Goal: Task Accomplishment & Management: Complete application form

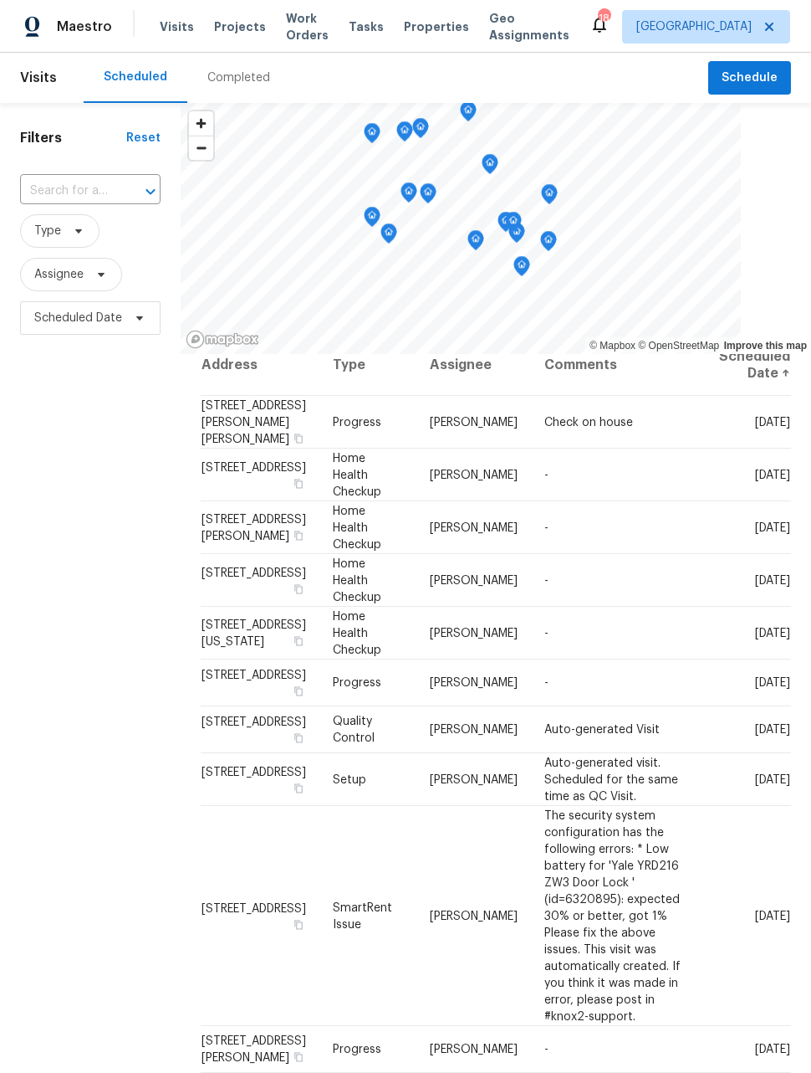
scroll to position [20, 0]
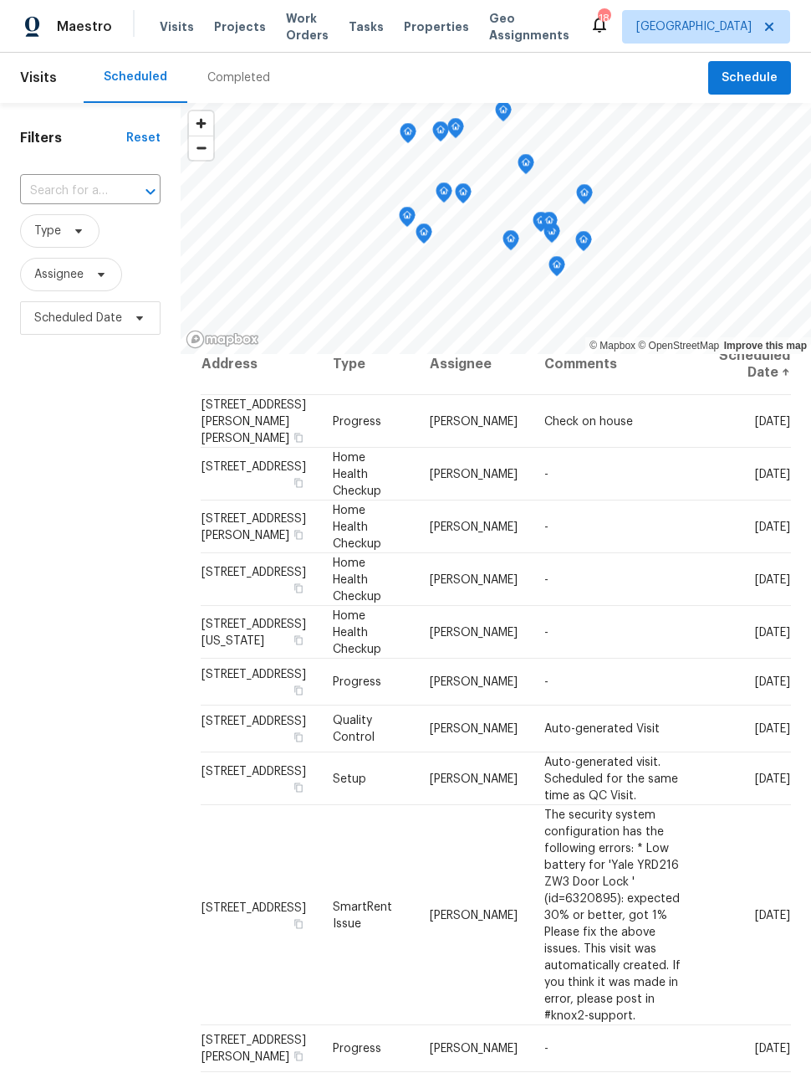
click at [294, 31] on span "Work Orders" at bounding box center [307, 26] width 43 height 33
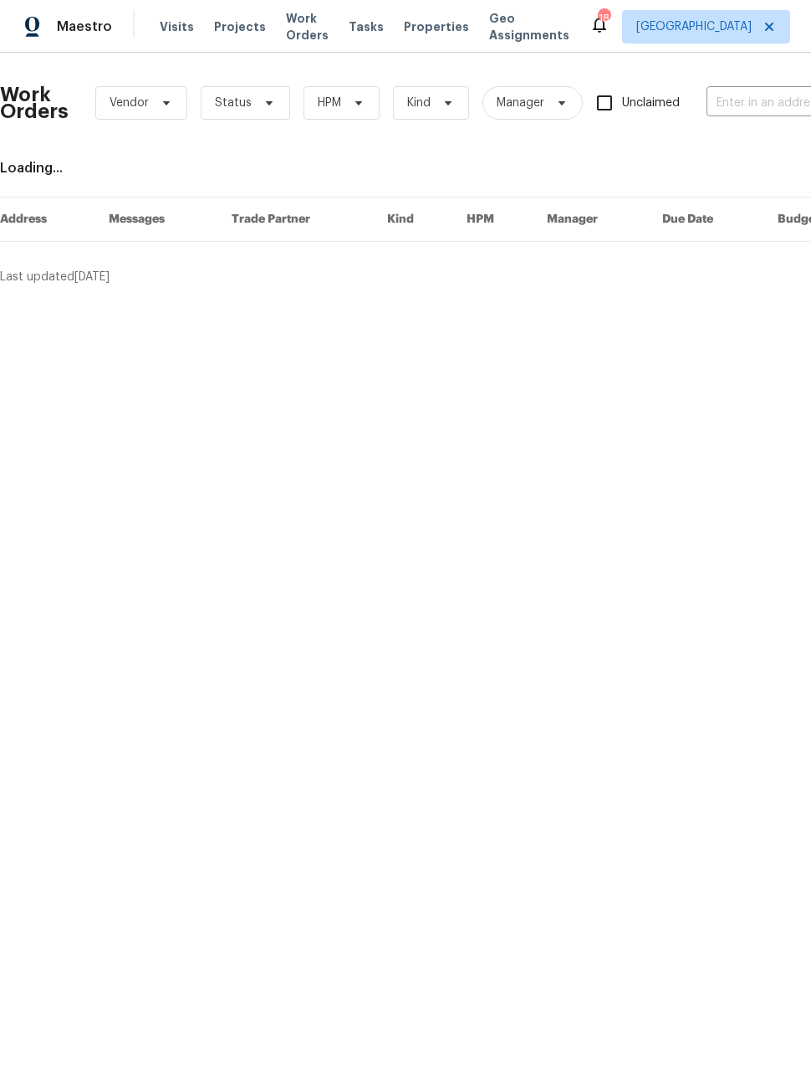
click at [734, 97] on input "text" at bounding box center [790, 103] width 167 height 26
type input "1200"
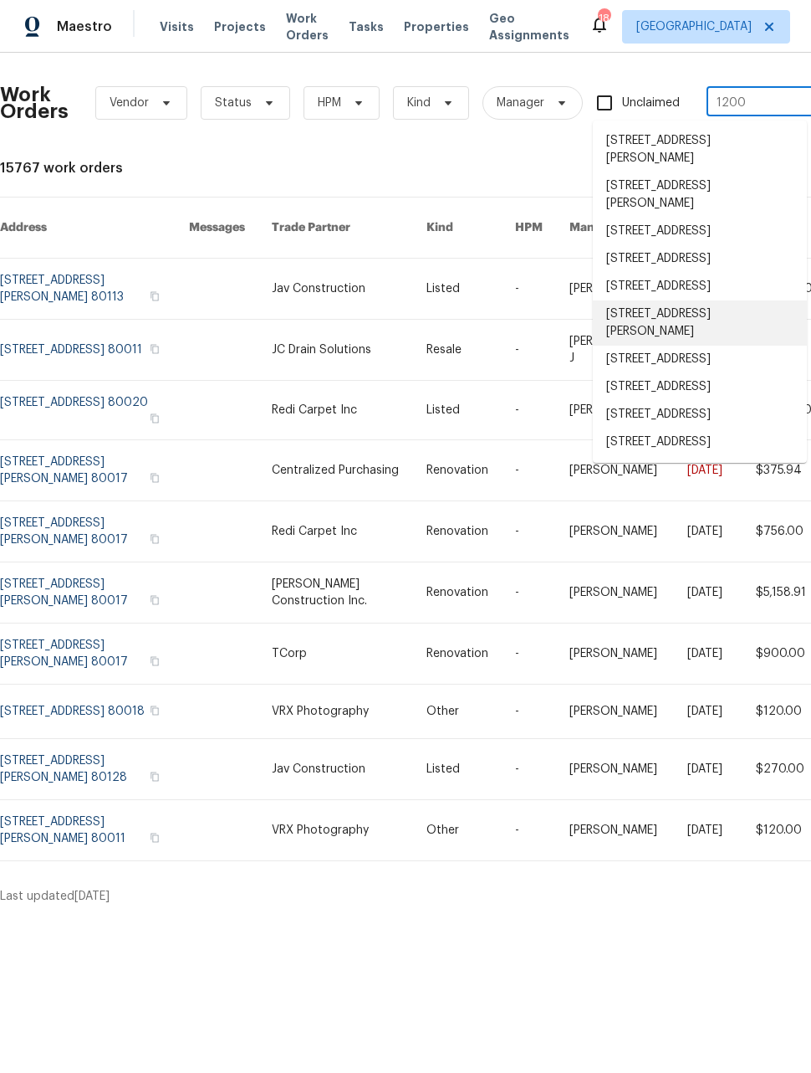
click at [737, 346] on li "1200 Iola St, Aurora, CO 80010" at bounding box center [700, 322] width 214 height 45
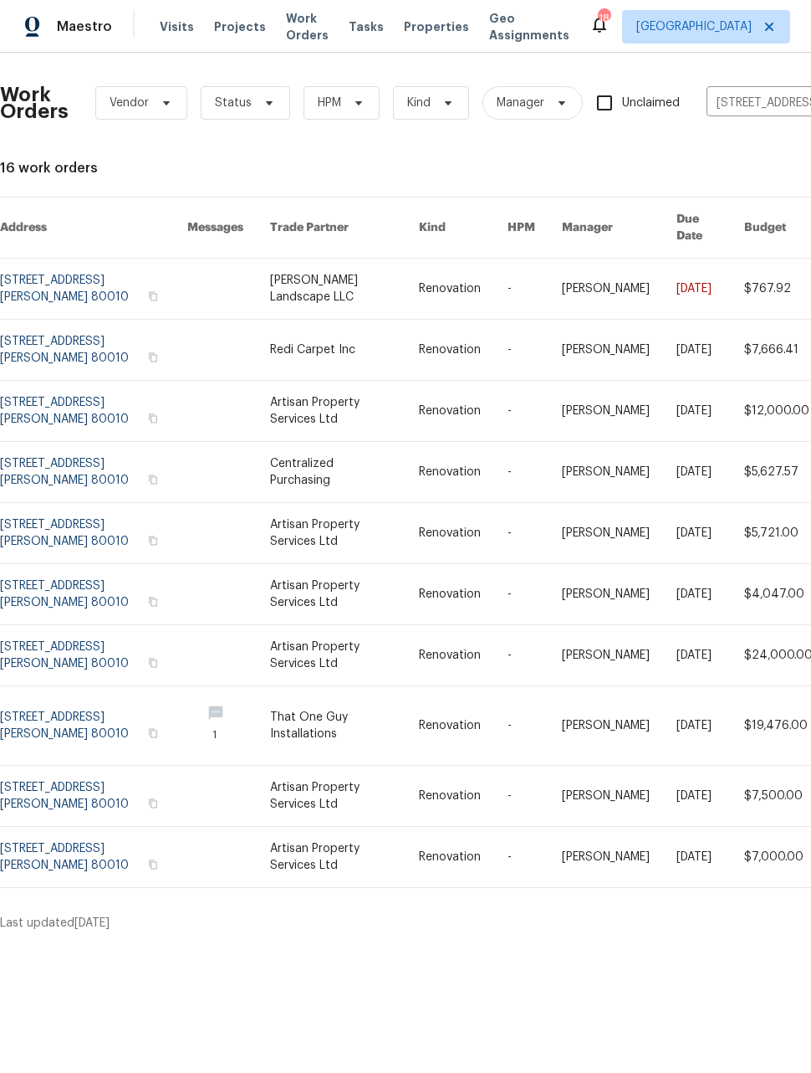
click at [95, 442] on link at bounding box center [93, 472] width 187 height 60
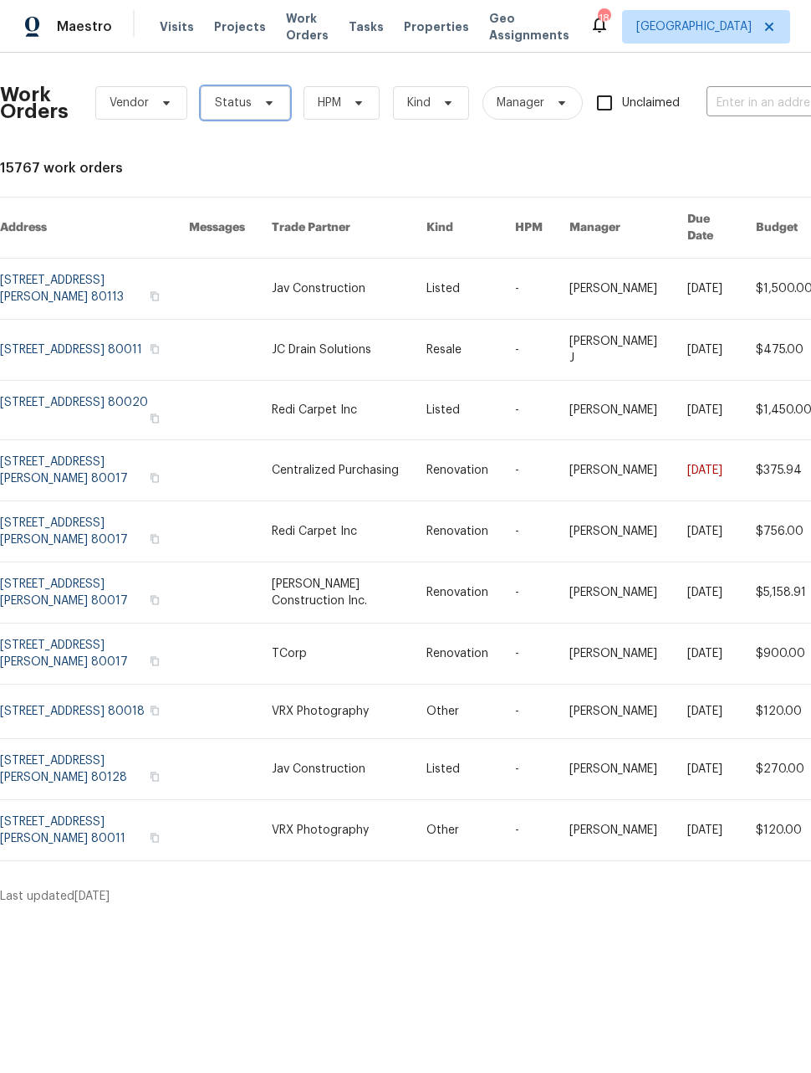
click at [252, 107] on span "Status" at bounding box center [246, 102] width 90 height 33
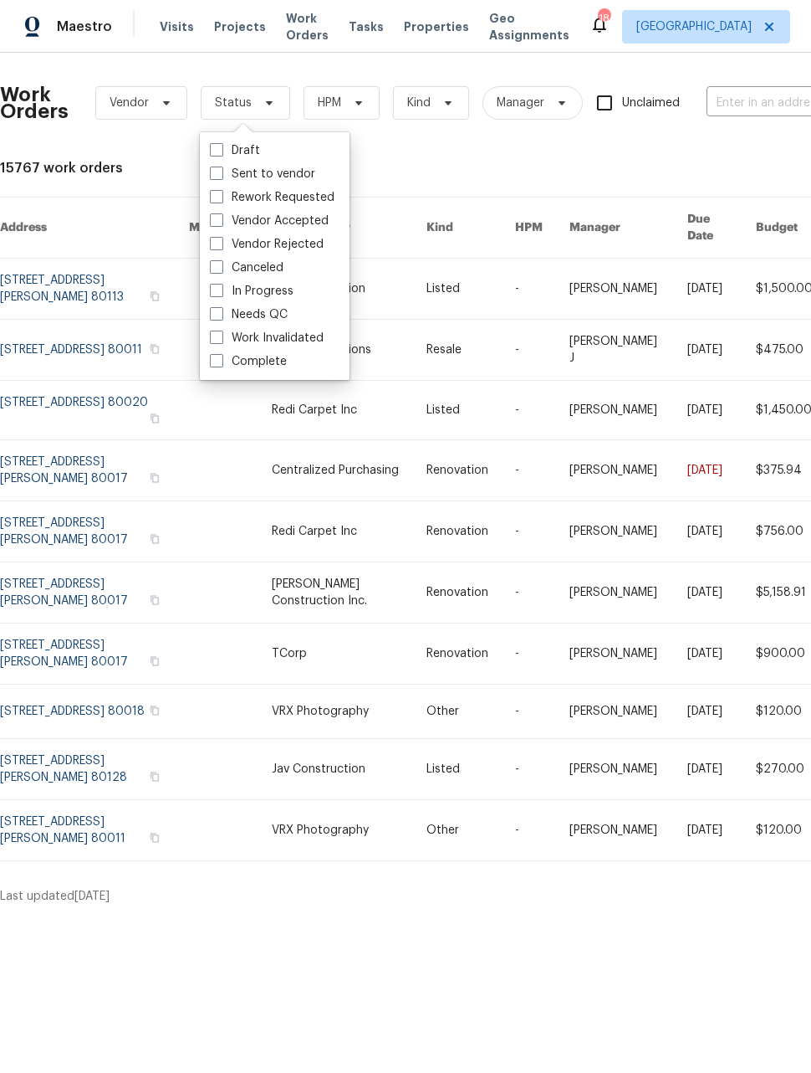
click at [217, 314] on span at bounding box center [216, 313] width 13 height 13
click at [217, 314] on input "Needs QC" at bounding box center [215, 311] width 11 height 11
checkbox input "true"
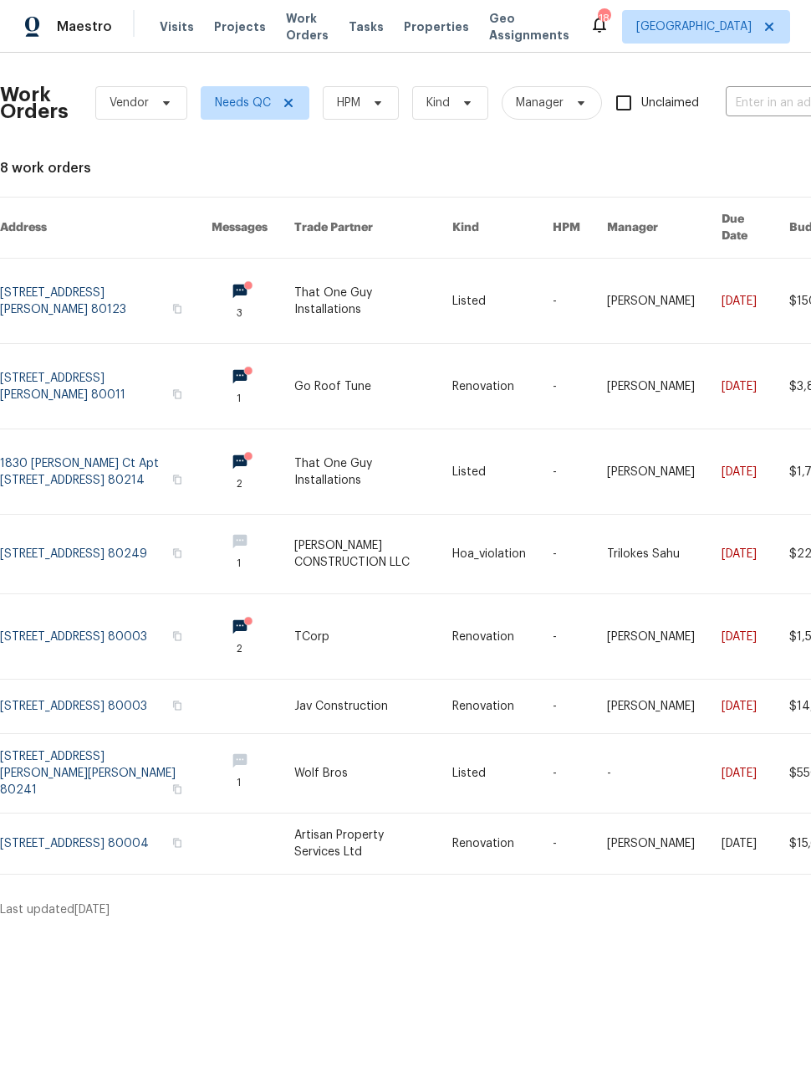
click at [114, 362] on link at bounding box center [106, 386] width 212 height 84
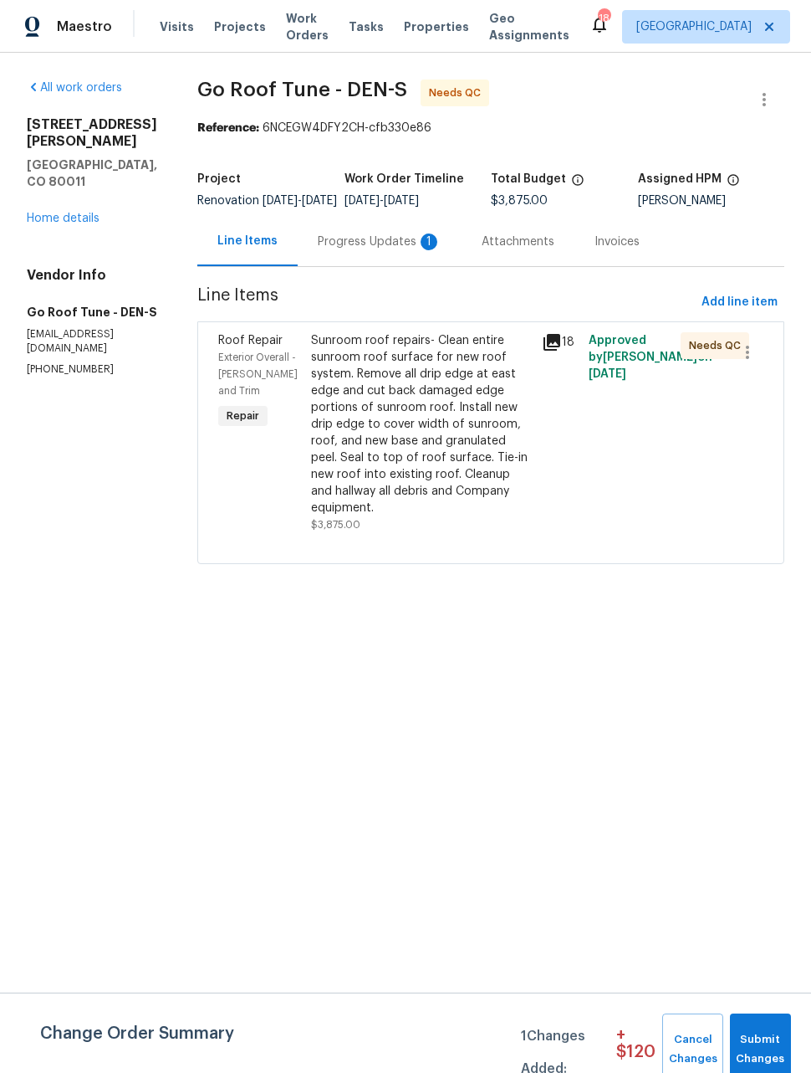
click at [409, 250] on div "Progress Updates 1" at bounding box center [380, 241] width 124 height 17
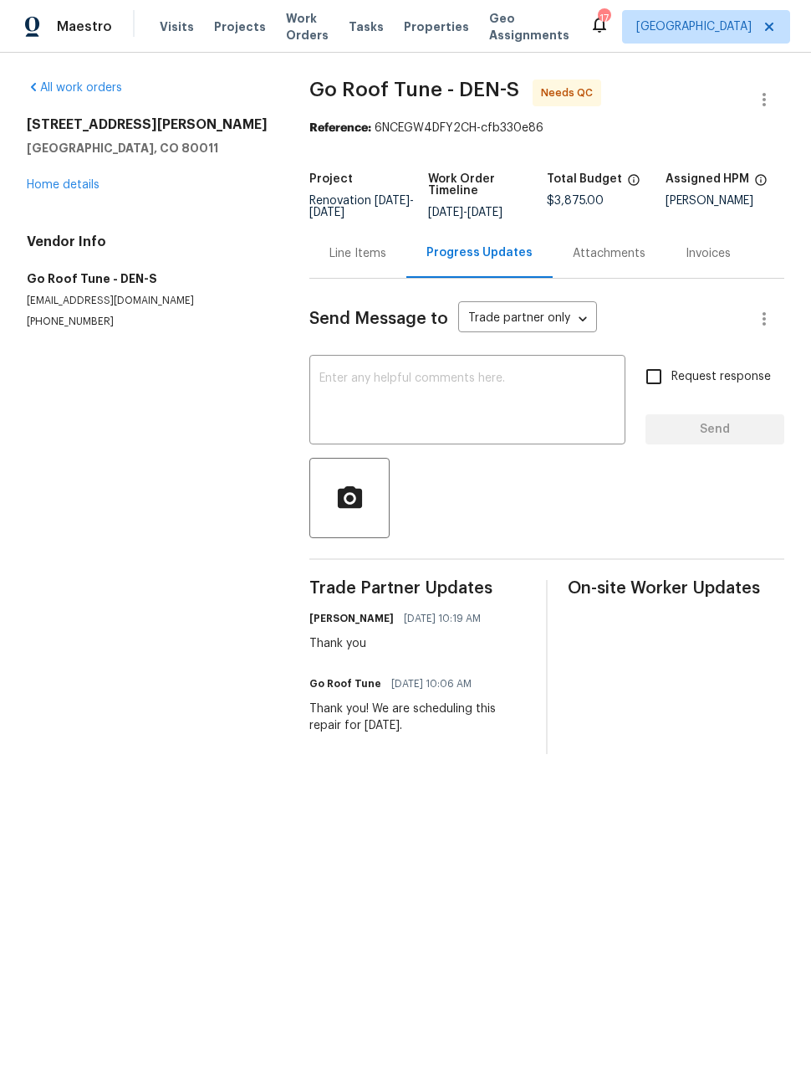
click at [342, 261] on div "Line Items" at bounding box center [358, 253] width 57 height 17
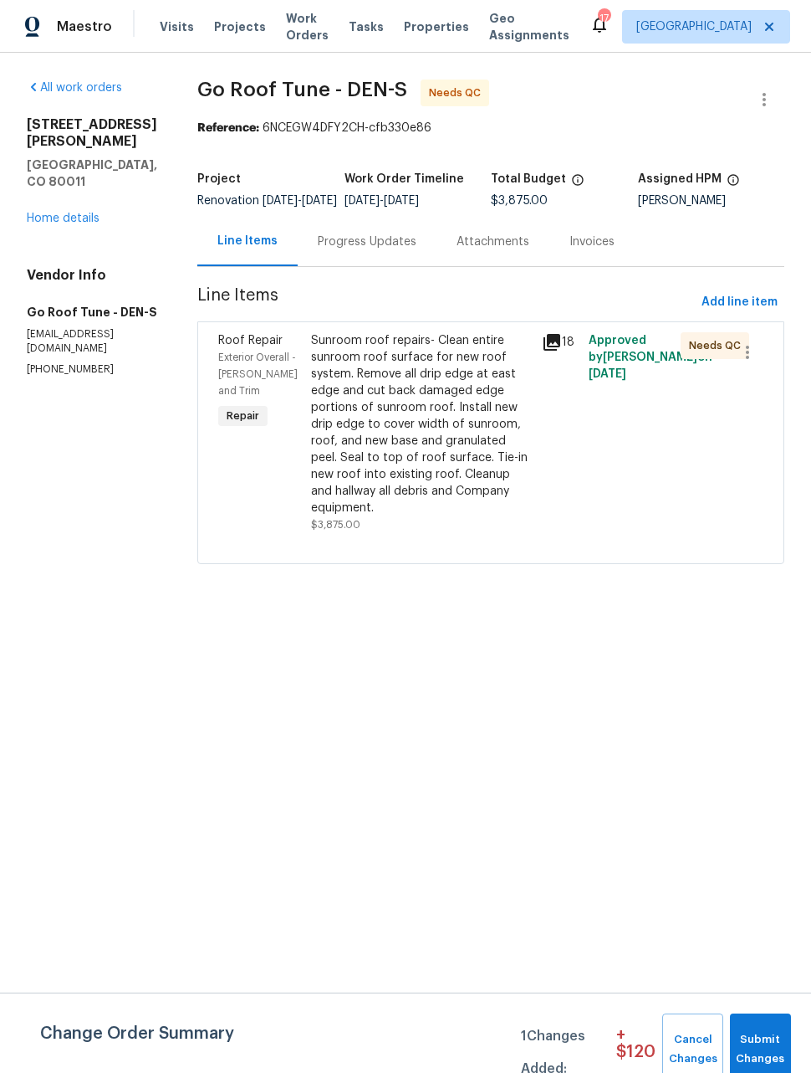
click at [448, 453] on div "Sunroom roof repairs- Clean entire sunroom roof surface for new roof system. Re…" at bounding box center [422, 424] width 222 height 184
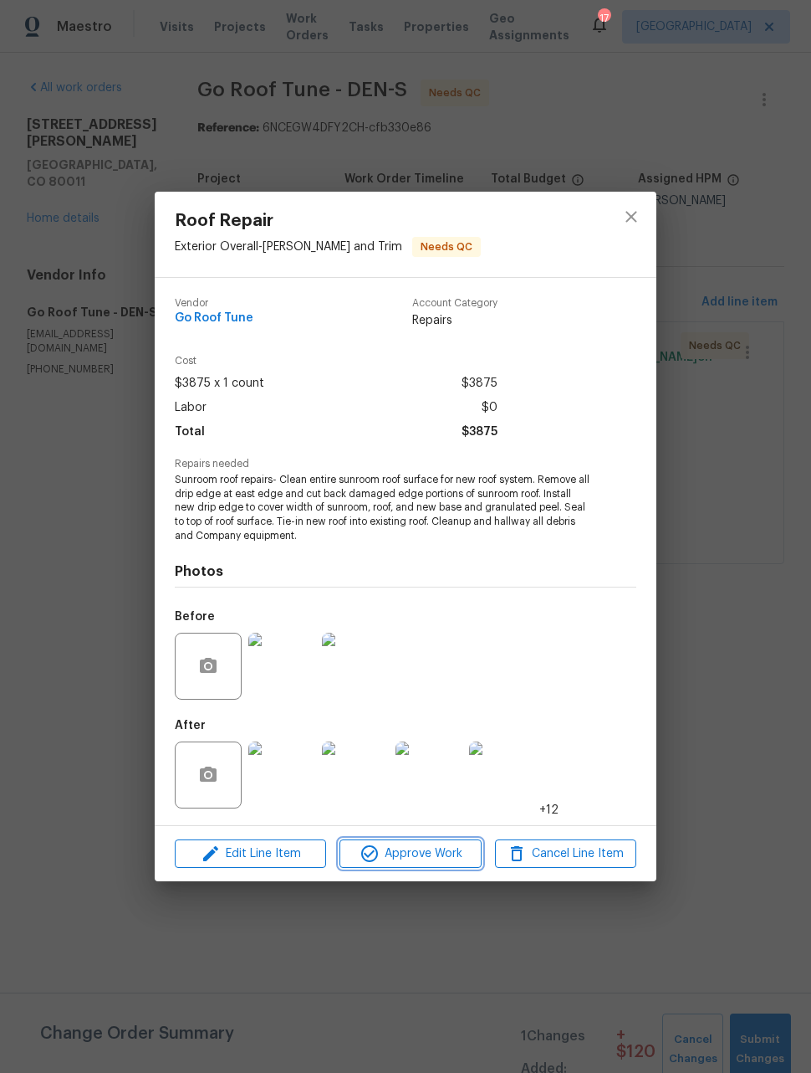
click at [448, 849] on span "Approve Work" at bounding box center [410, 853] width 131 height 21
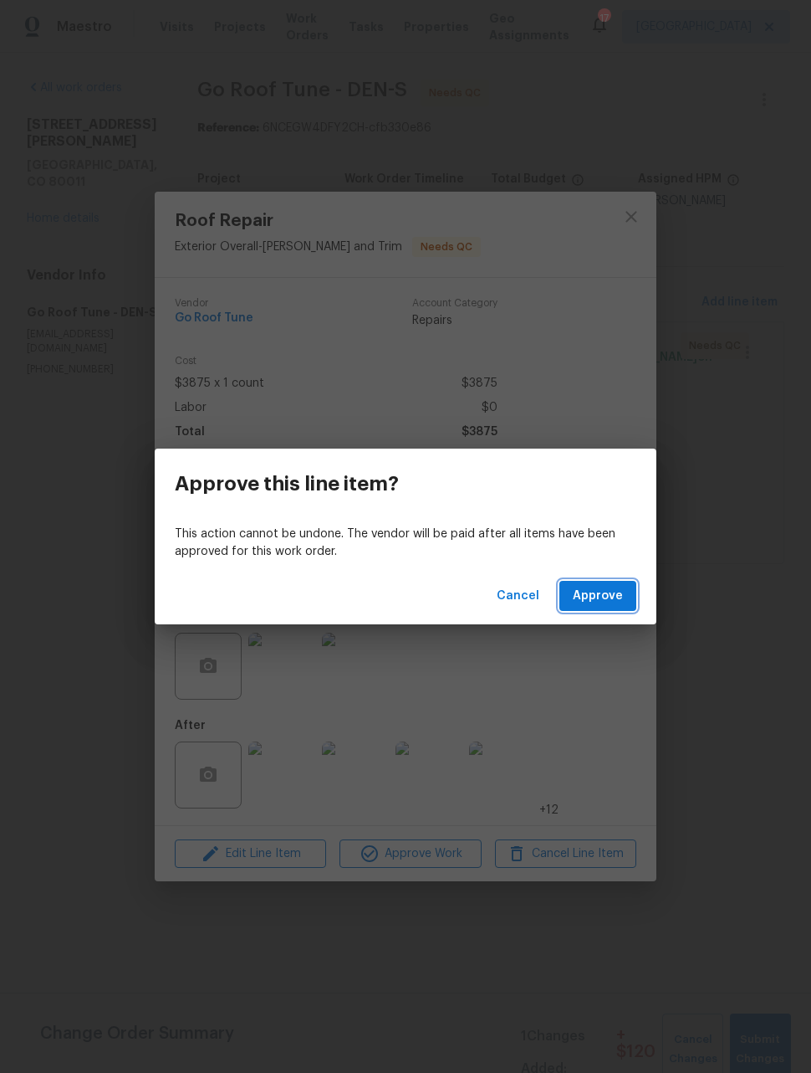
click at [614, 596] on span "Approve" at bounding box center [598, 596] width 50 height 21
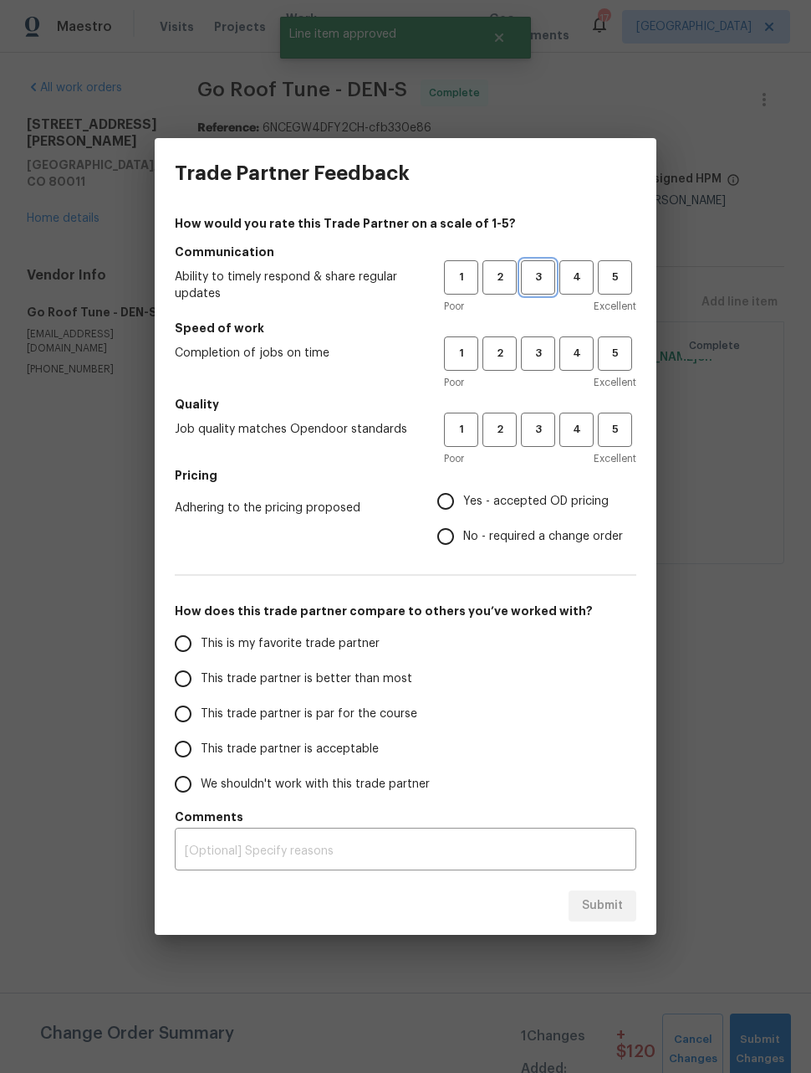
click at [540, 285] on span "3" at bounding box center [538, 277] width 31 height 19
click at [541, 350] on span "3" at bounding box center [538, 353] width 31 height 19
click at [541, 431] on span "3" at bounding box center [538, 429] width 31 height 19
click at [446, 510] on input "Yes - accepted OD pricing" at bounding box center [445, 501] width 35 height 35
radio input "true"
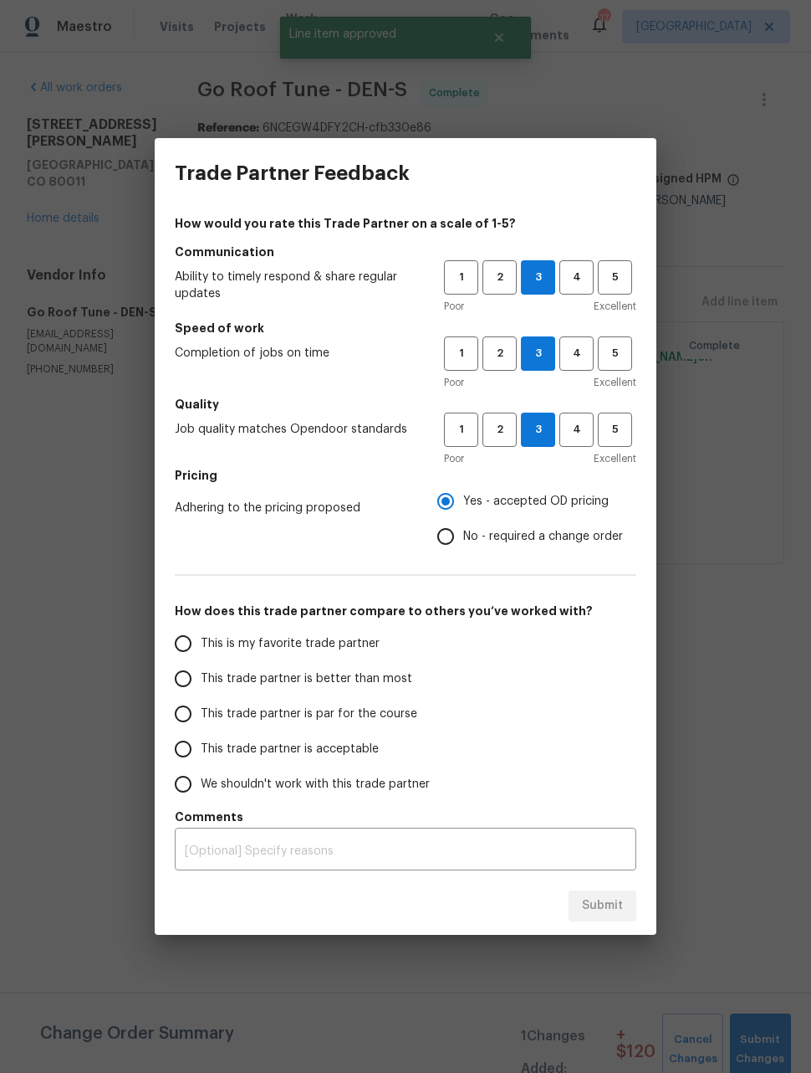
click at [190, 670] on input "This trade partner is better than most" at bounding box center [183, 678] width 35 height 35
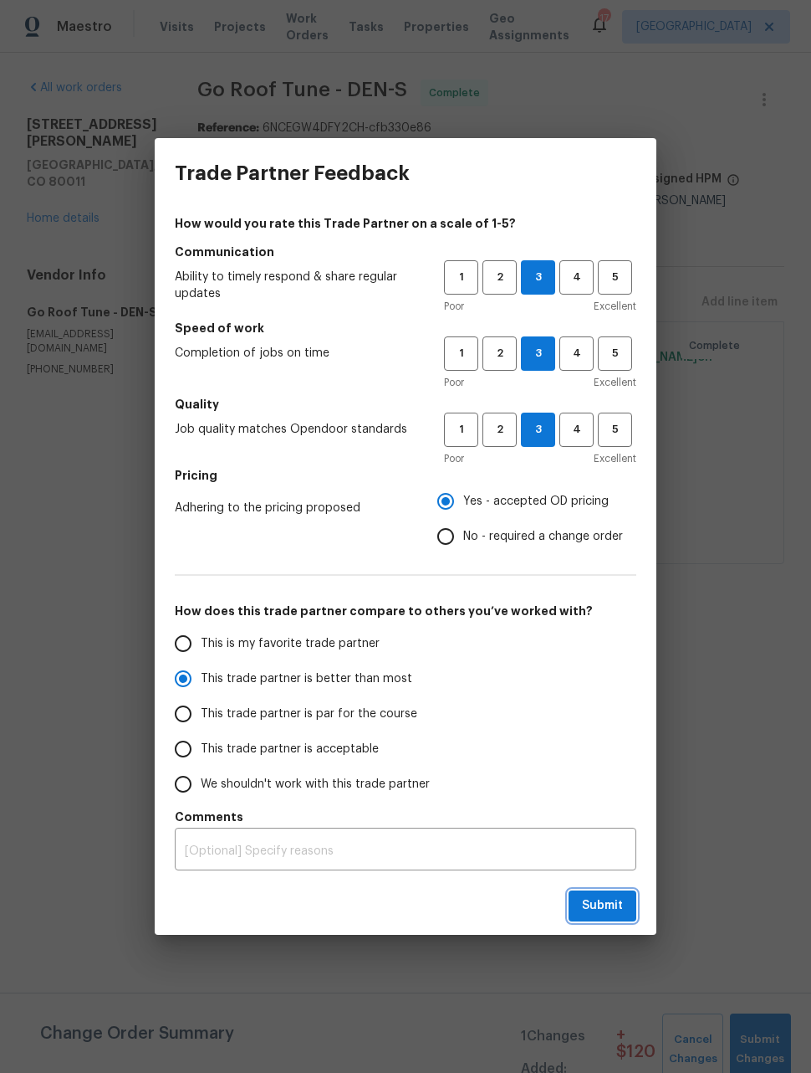
click at [609, 908] on span "Submit" at bounding box center [602, 905] width 41 height 21
radio input "true"
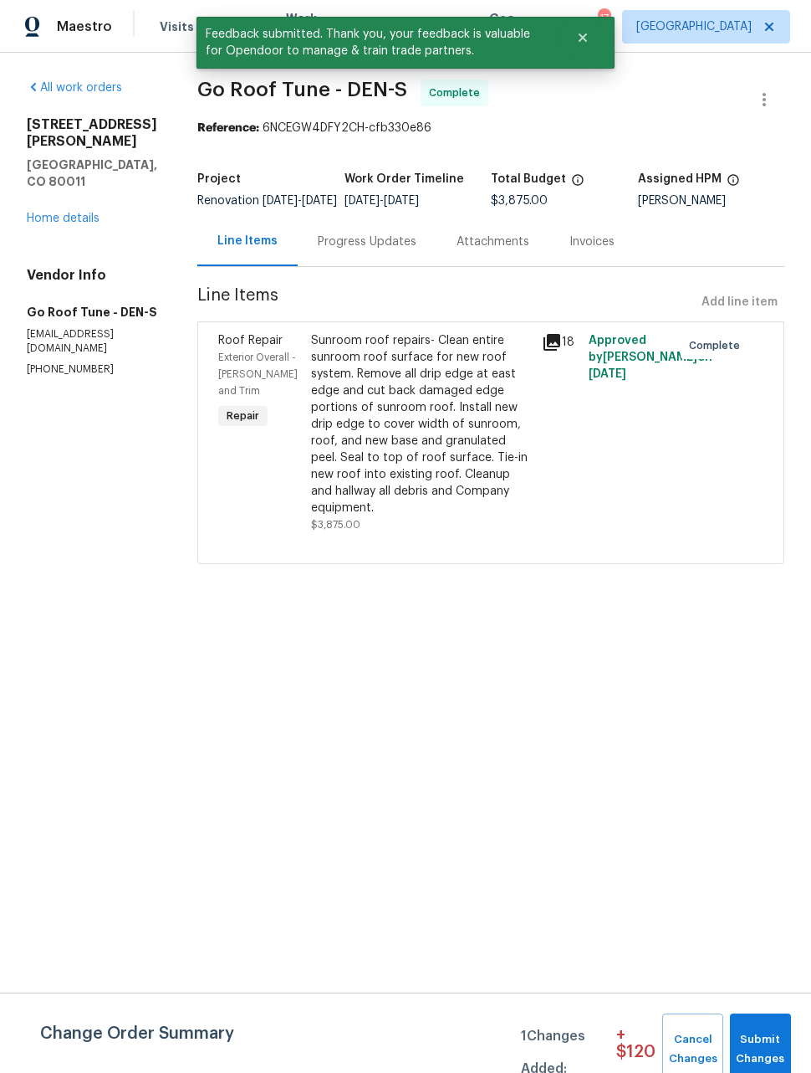
click at [73, 32] on span "Maestro" at bounding box center [84, 26] width 55 height 17
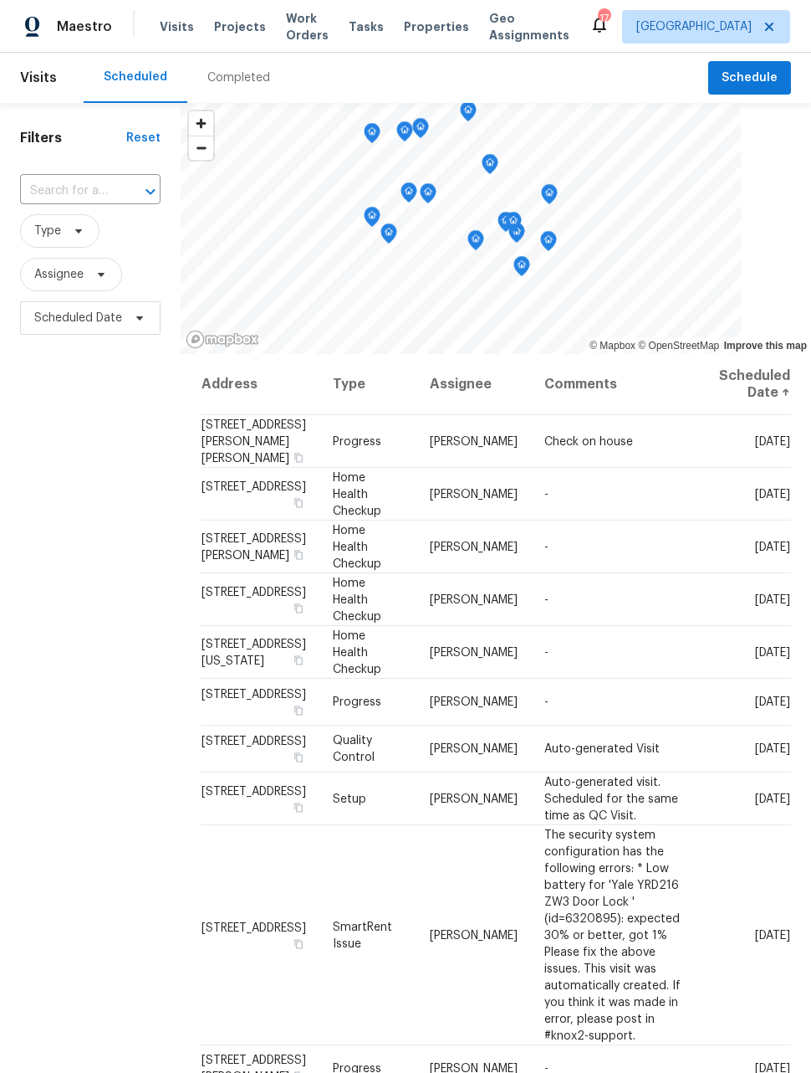
click at [298, 34] on span "Work Orders" at bounding box center [307, 26] width 43 height 33
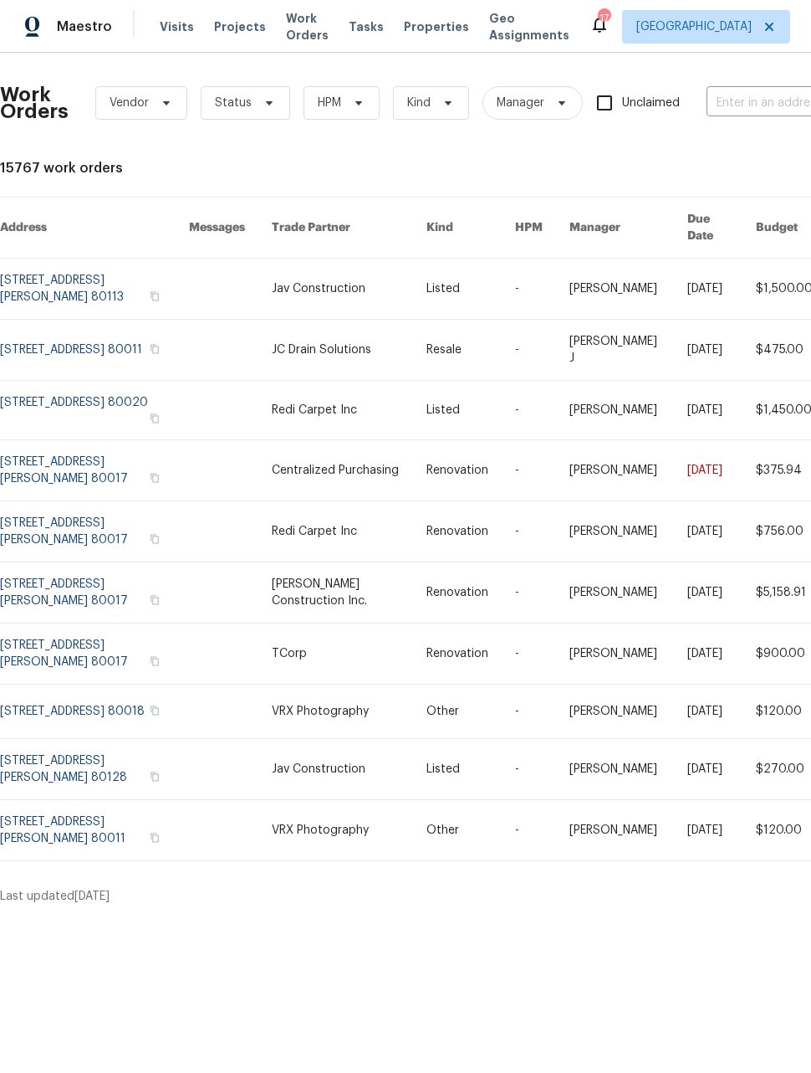
click at [759, 91] on input "text" at bounding box center [790, 103] width 167 height 26
type input "1200"
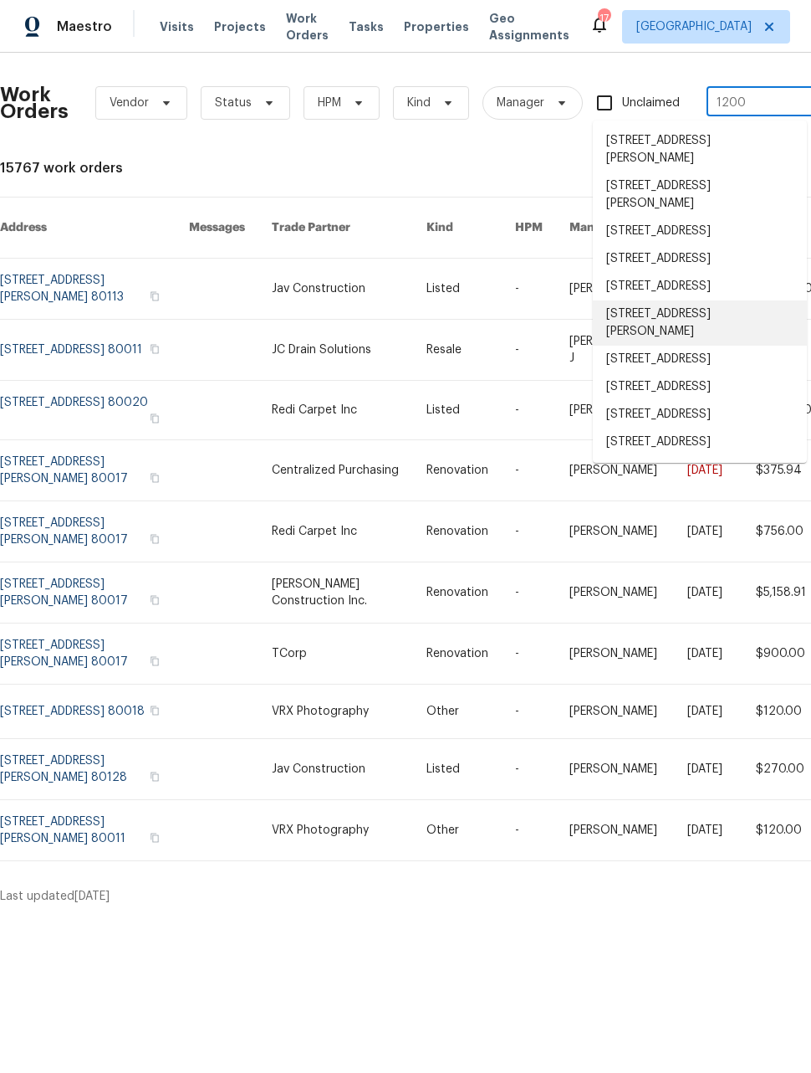
click at [697, 346] on li "1200 Iola St, Aurora, CO 80010" at bounding box center [700, 322] width 214 height 45
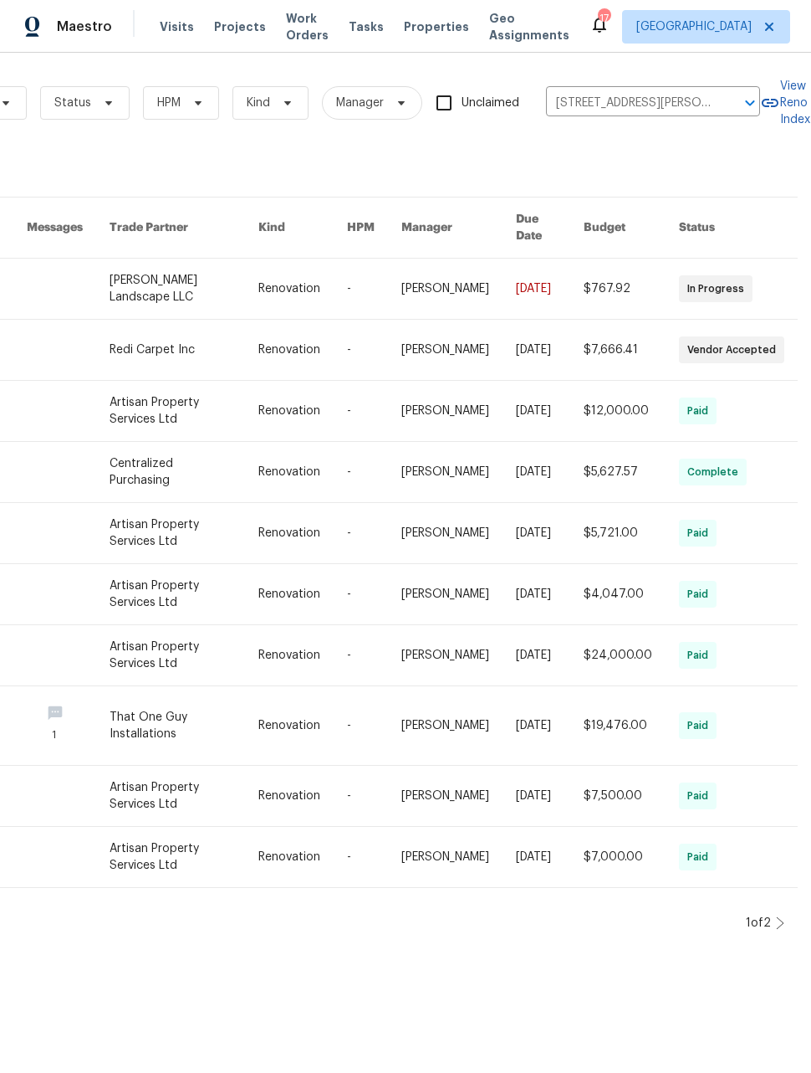
scroll to position [0, 161]
click at [554, 856] on link at bounding box center [550, 857] width 68 height 60
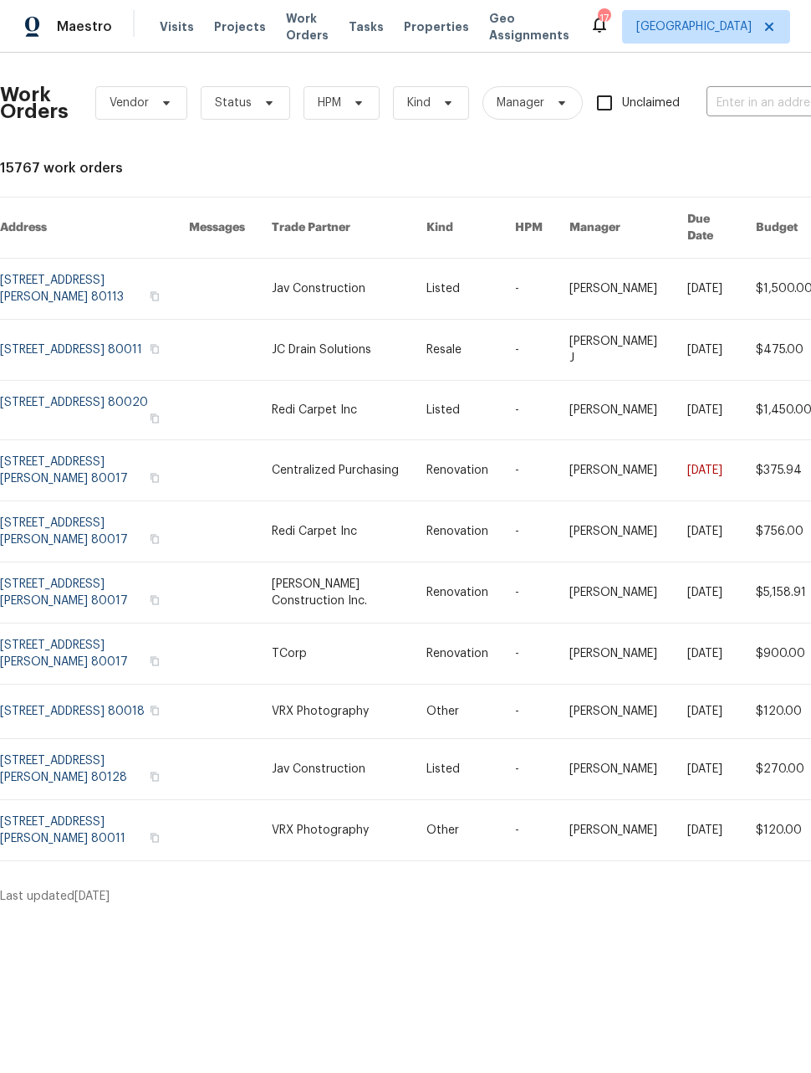
click at [749, 105] on input "text" at bounding box center [790, 103] width 167 height 26
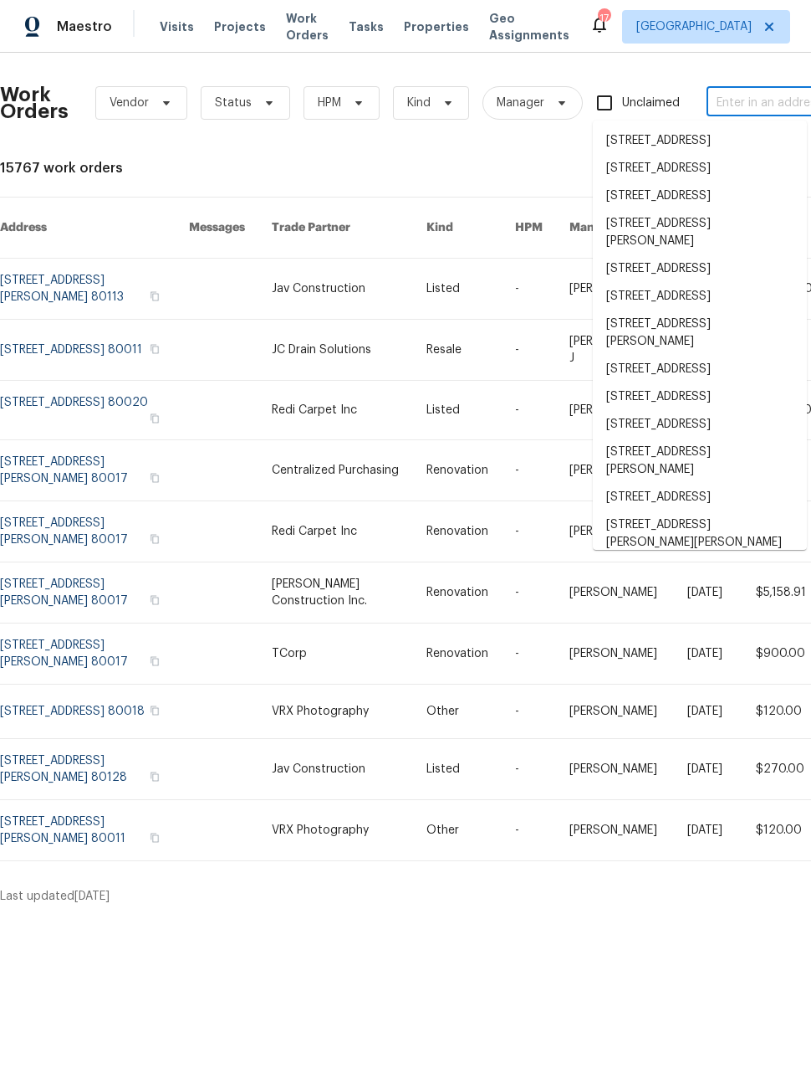
click at [66, 28] on span "Maestro" at bounding box center [84, 26] width 55 height 17
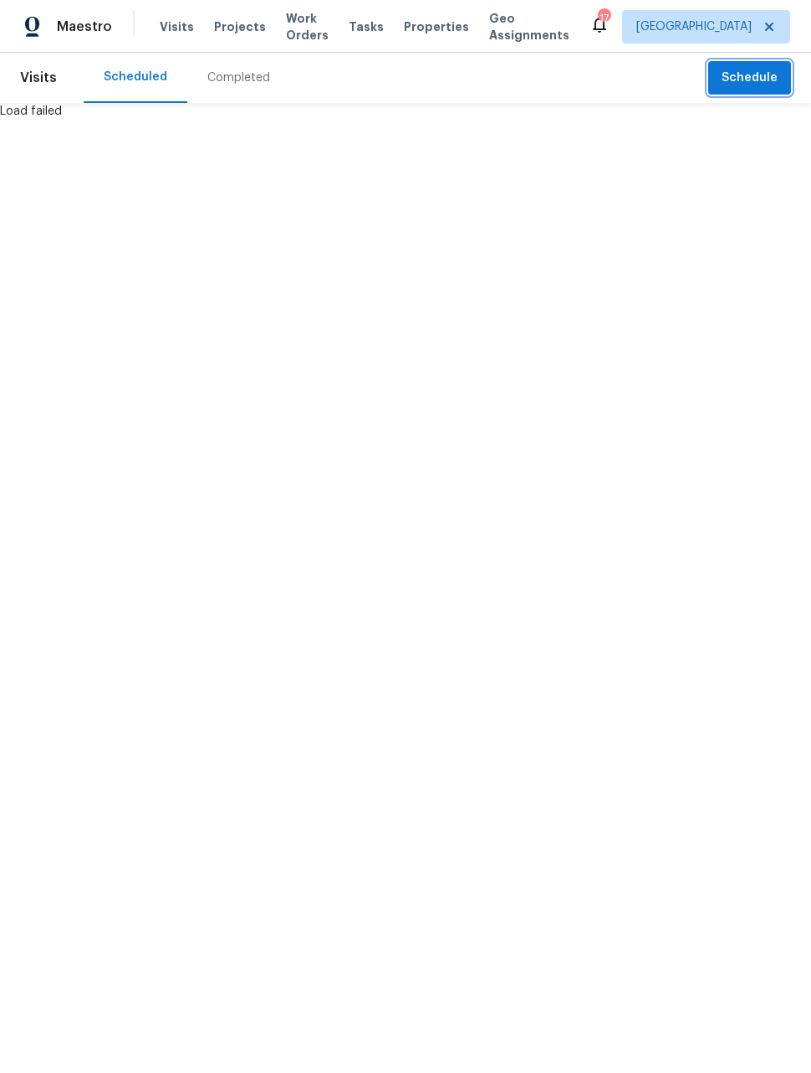
click at [758, 70] on span "Schedule" at bounding box center [750, 78] width 56 height 21
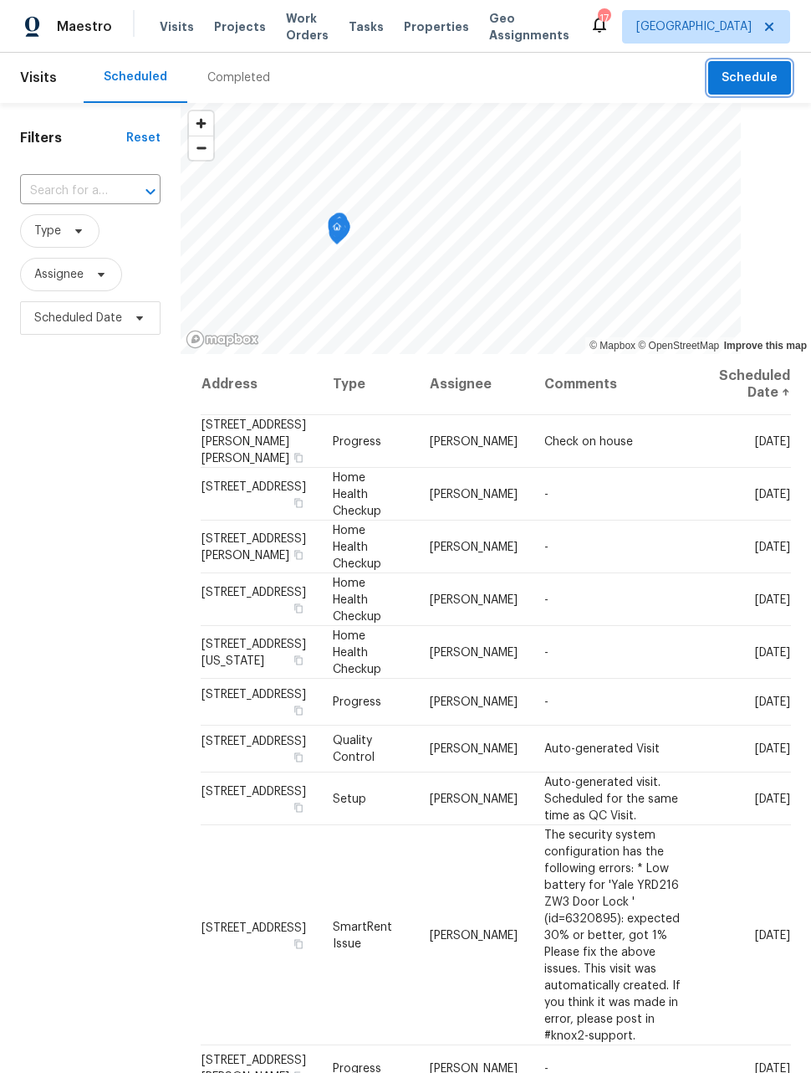
click at [754, 78] on span "Schedule" at bounding box center [750, 78] width 56 height 21
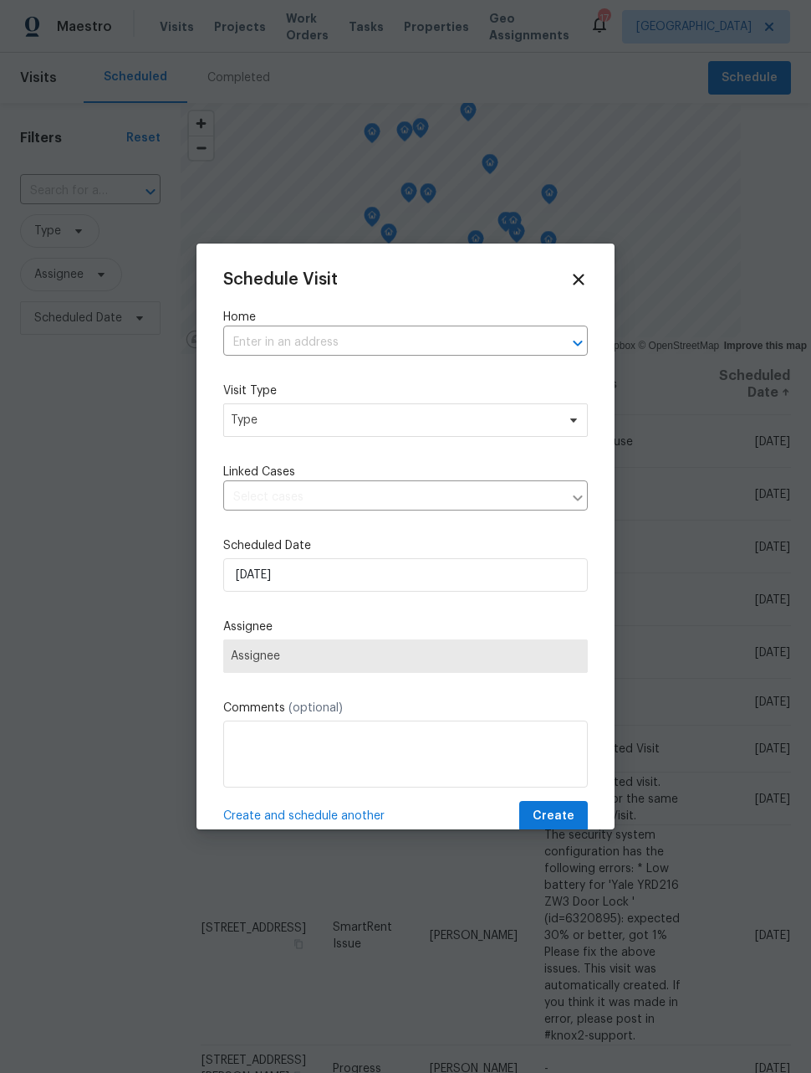
click at [468, 346] on input "text" at bounding box center [382, 343] width 318 height 26
type input "622 Dawson"
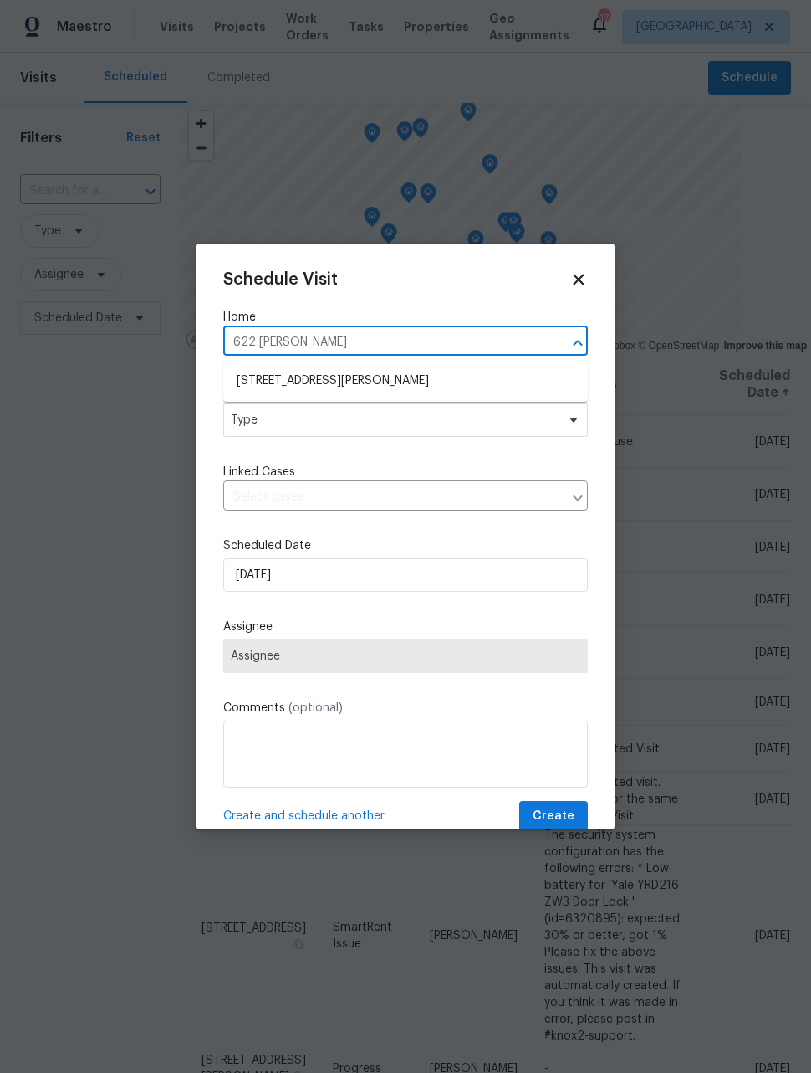
click at [456, 381] on li "622 Dawson St, Aurora, CO 80011" at bounding box center [405, 381] width 365 height 28
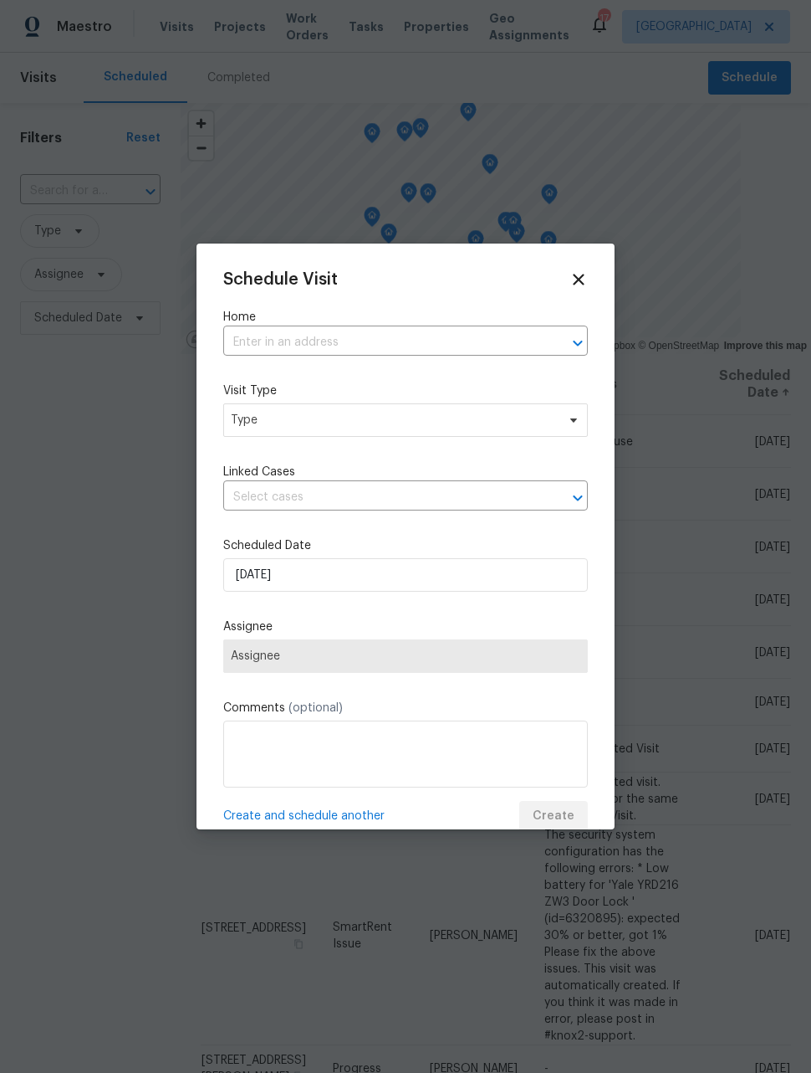
type input "622 Dawson St, Aurora, CO 80011"
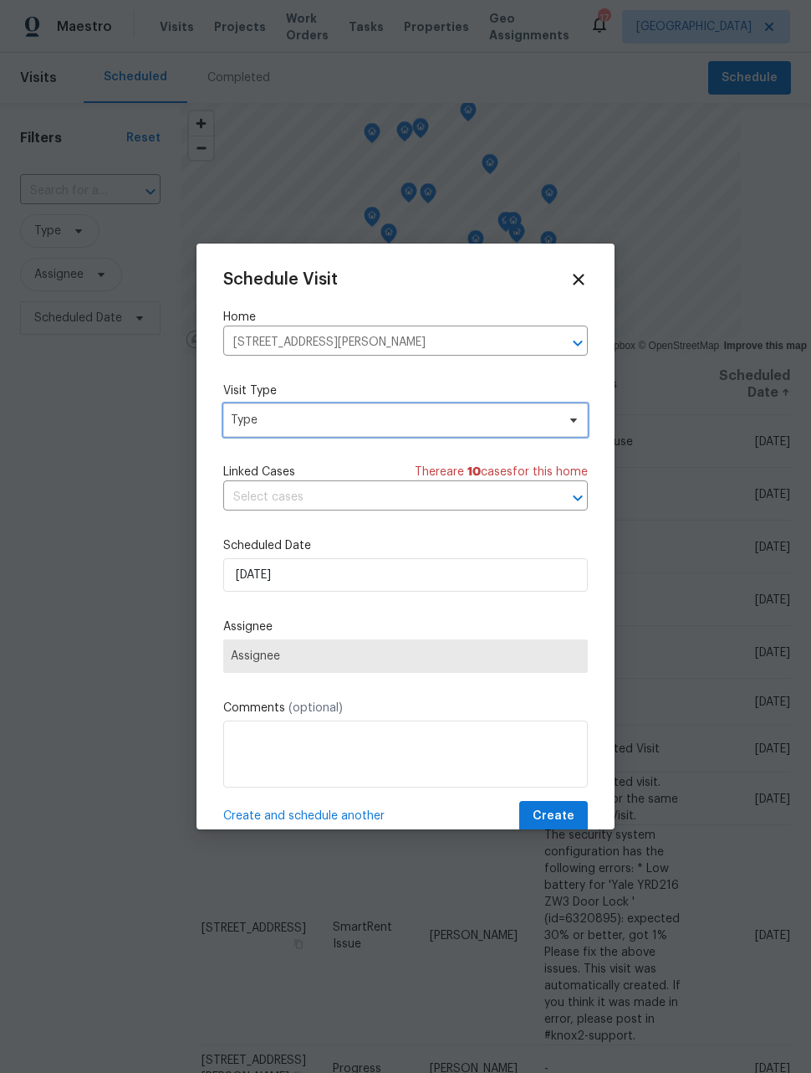
click at [443, 431] on span "Type" at bounding box center [405, 419] width 365 height 33
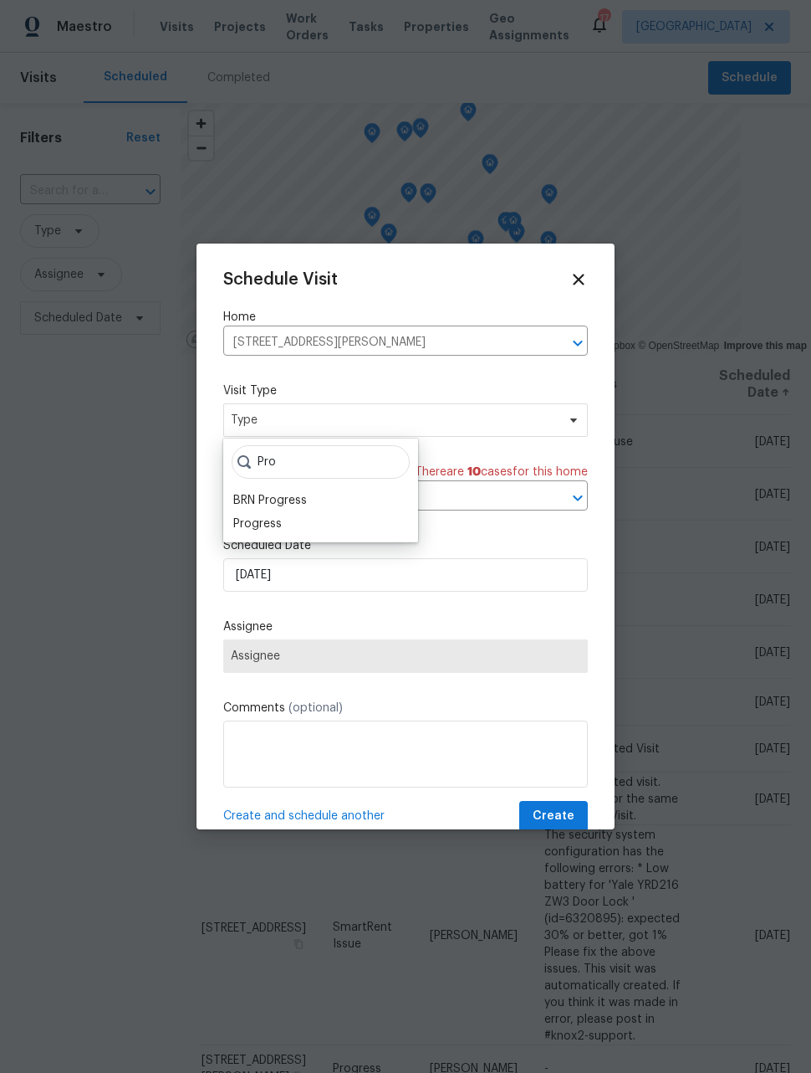
type input "Pro"
click at [292, 538] on div "Pro BRN Progress Progress" at bounding box center [320, 490] width 195 height 104
click at [277, 528] on div "Progress" at bounding box center [257, 523] width 49 height 17
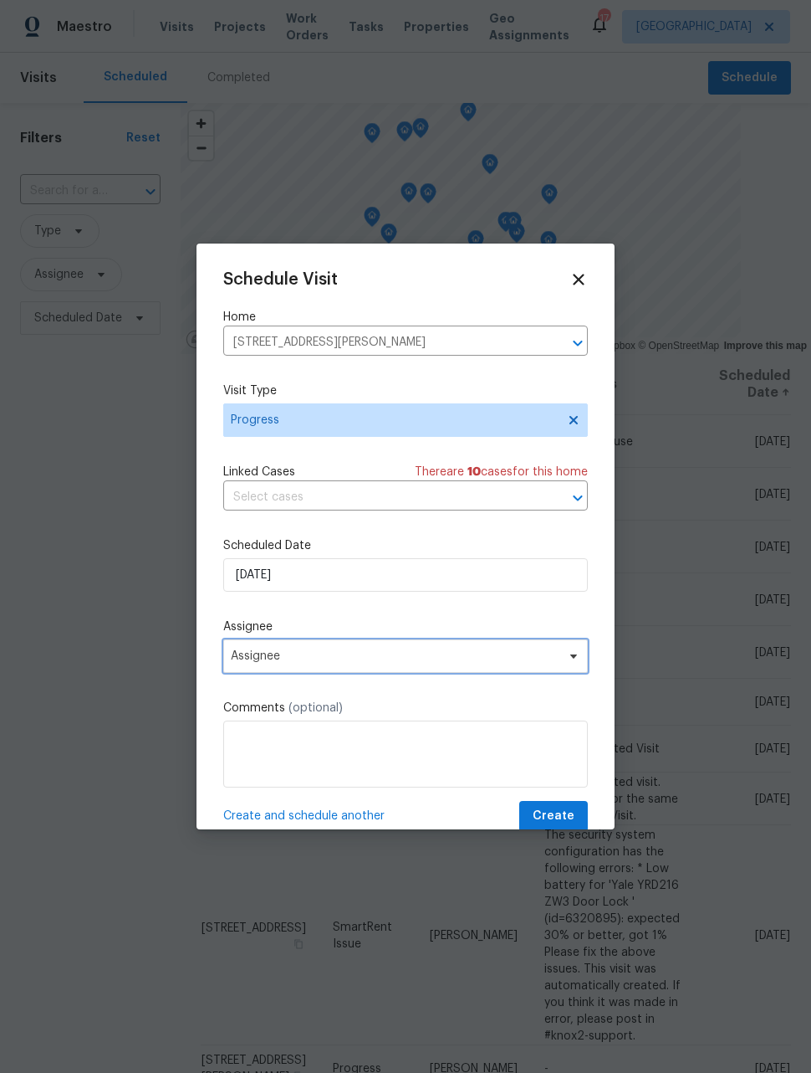
click at [325, 669] on span "Assignee" at bounding box center [405, 655] width 365 height 33
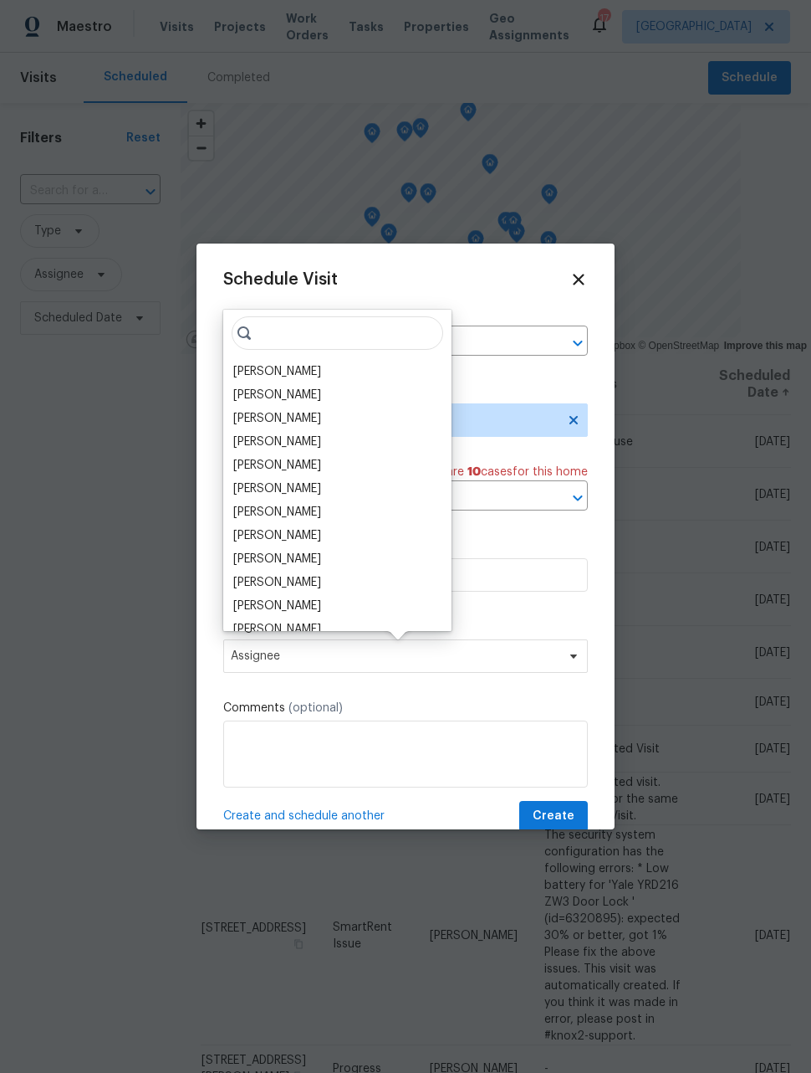
click at [303, 371] on div "[PERSON_NAME]" at bounding box center [337, 371] width 218 height 23
click at [294, 372] on div "[PERSON_NAME]" at bounding box center [277, 371] width 88 height 17
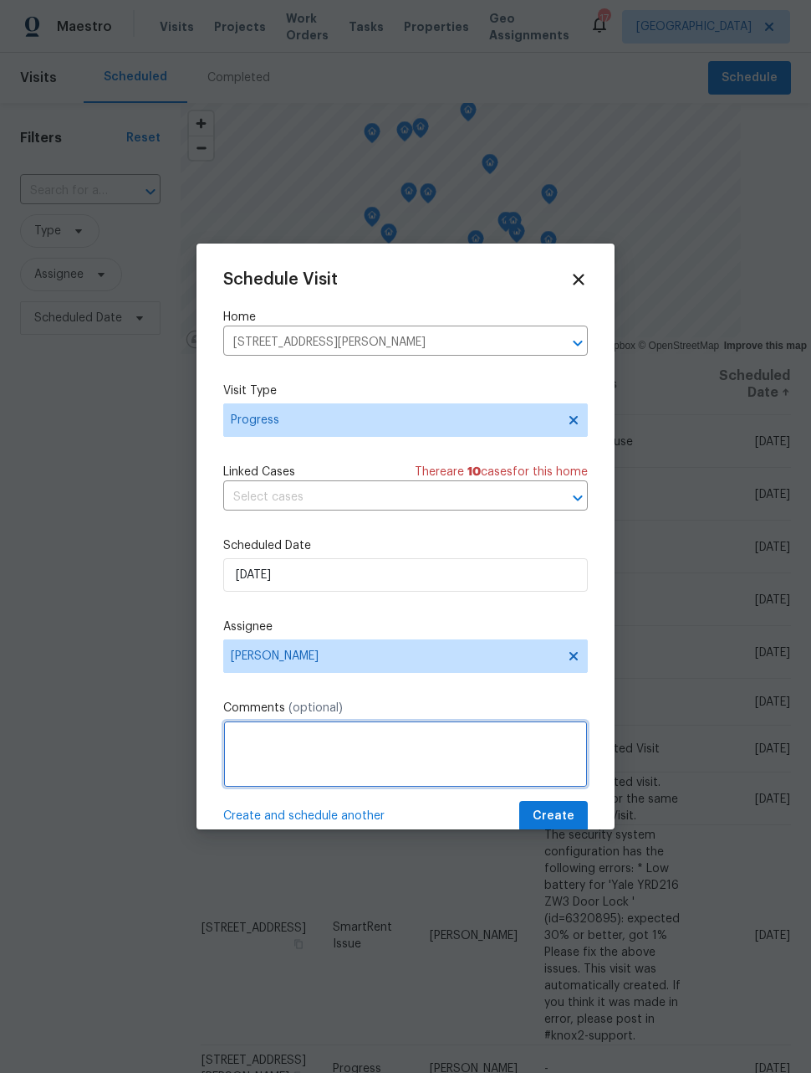
click at [350, 735] on textarea at bounding box center [405, 753] width 365 height 67
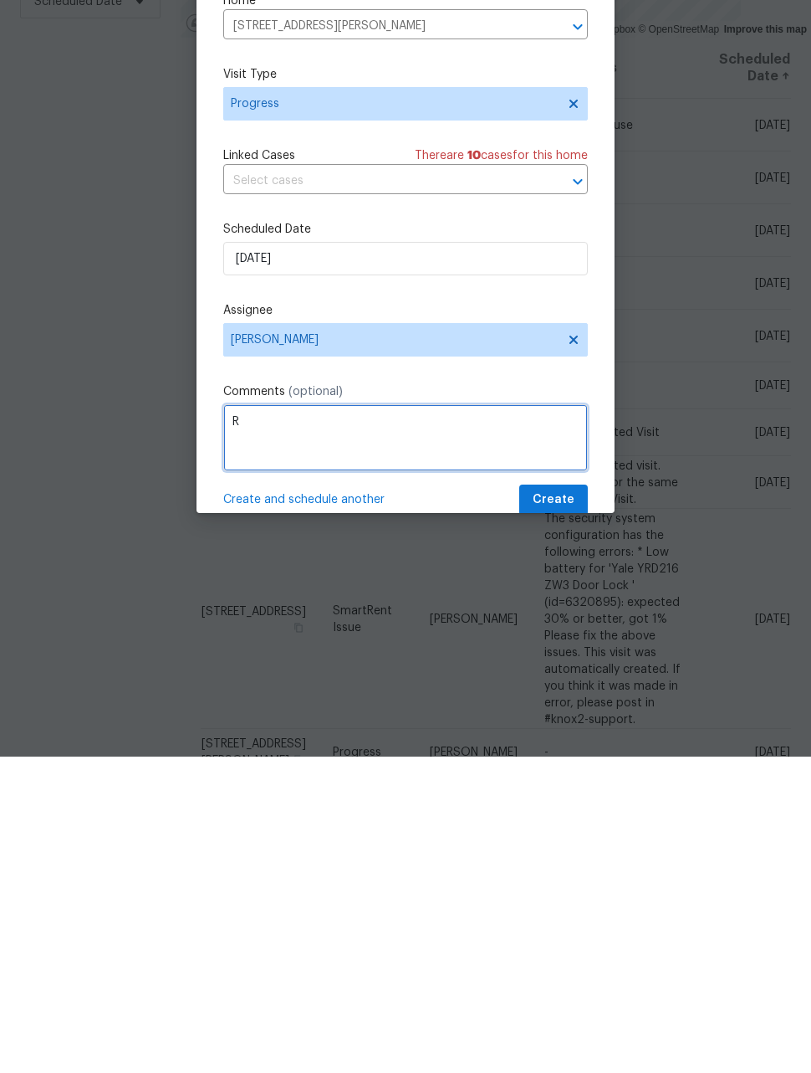
scroll to position [54, 0]
type textarea "Remove lock and stickers"
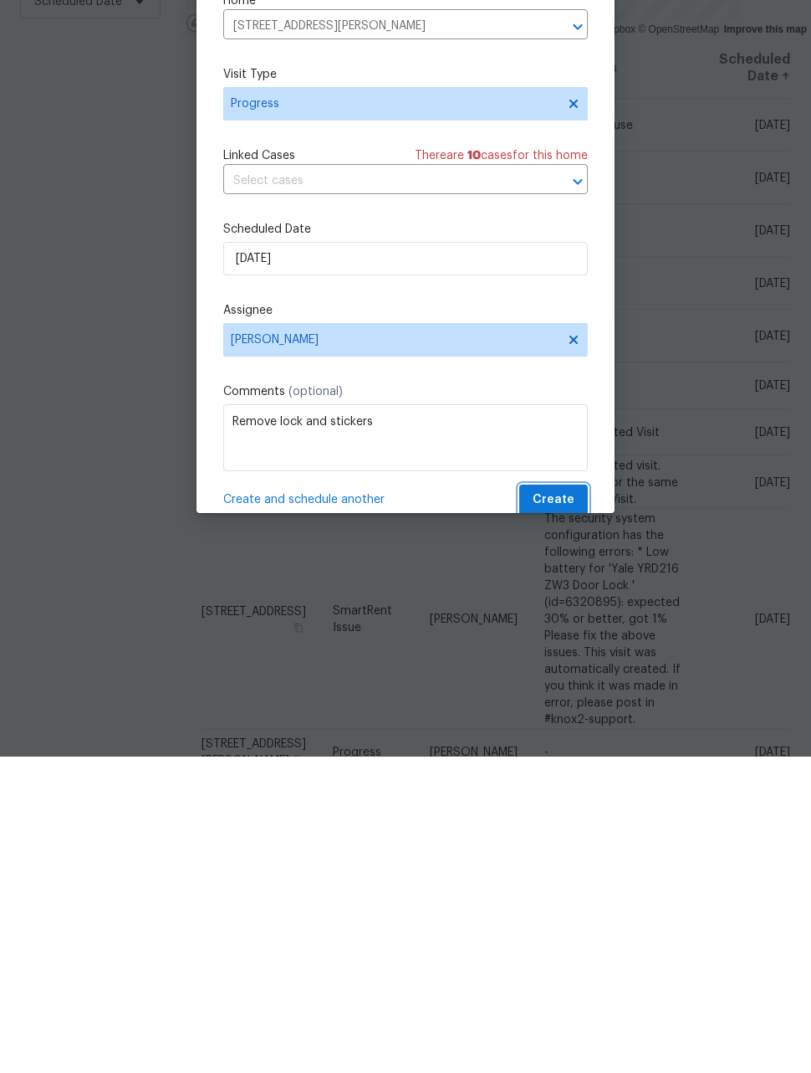
click at [556, 806] on span "Create" at bounding box center [554, 816] width 42 height 21
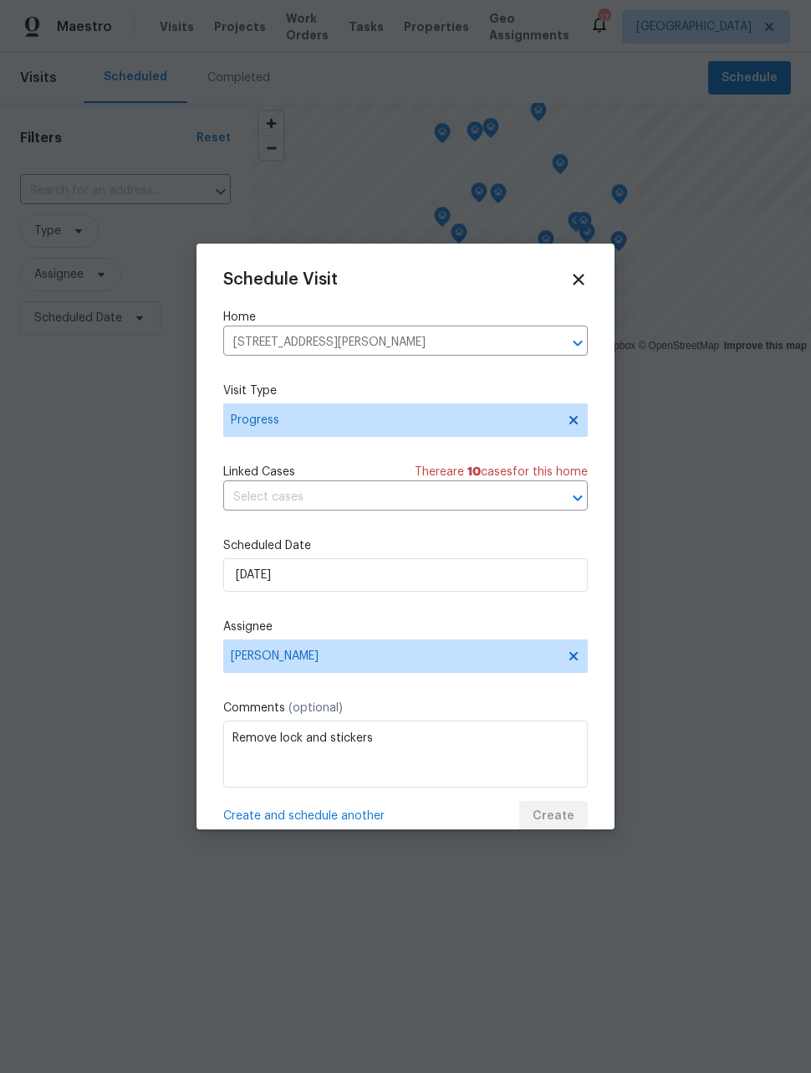
scroll to position [0, 0]
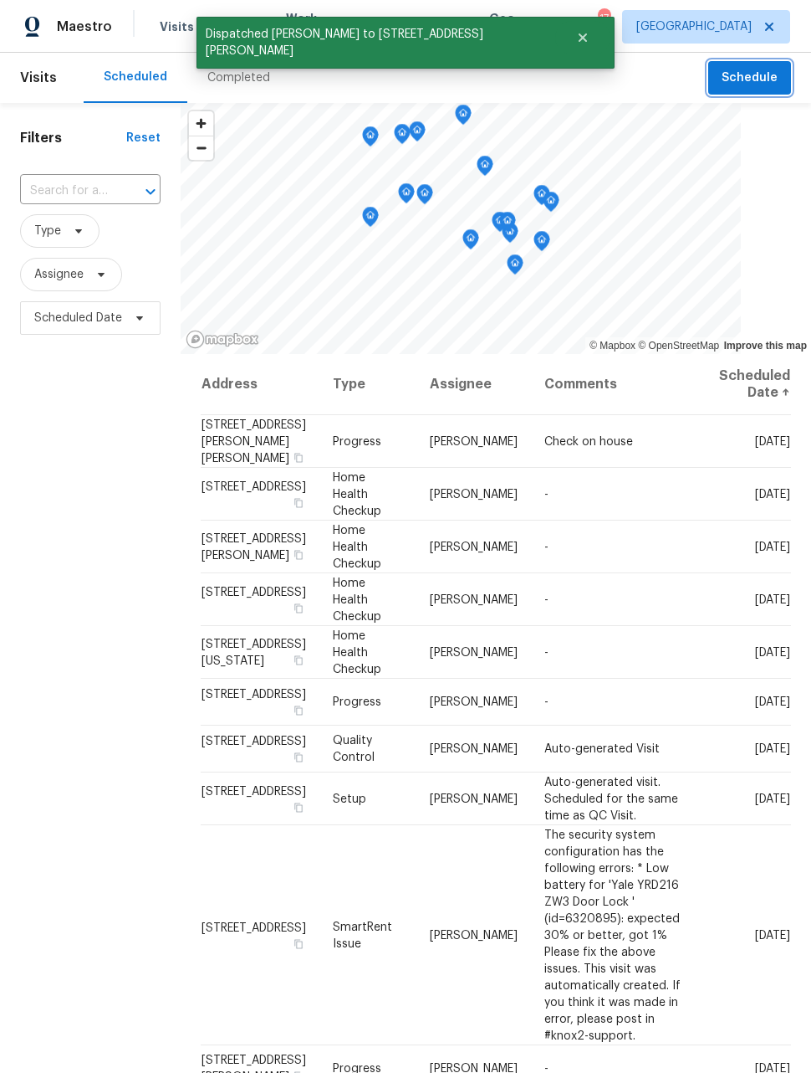
click at [766, 70] on span "Schedule" at bounding box center [750, 78] width 56 height 21
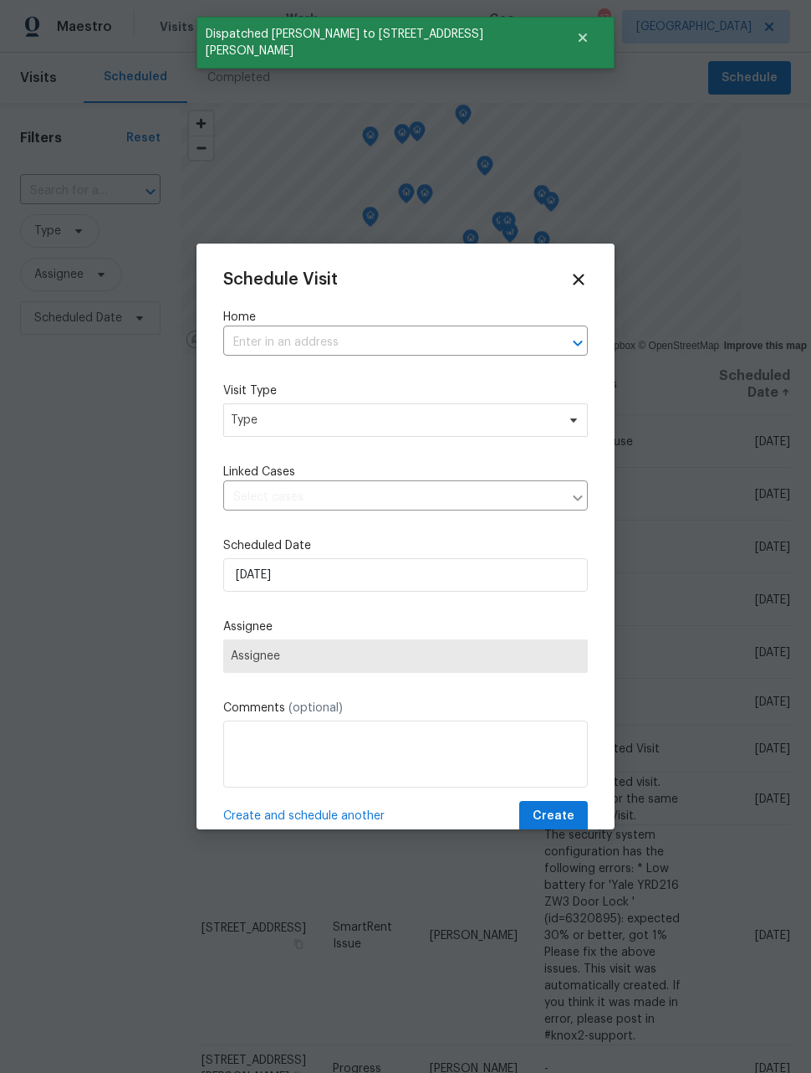
click at [461, 340] on input "text" at bounding box center [382, 343] width 318 height 26
type input "1200"
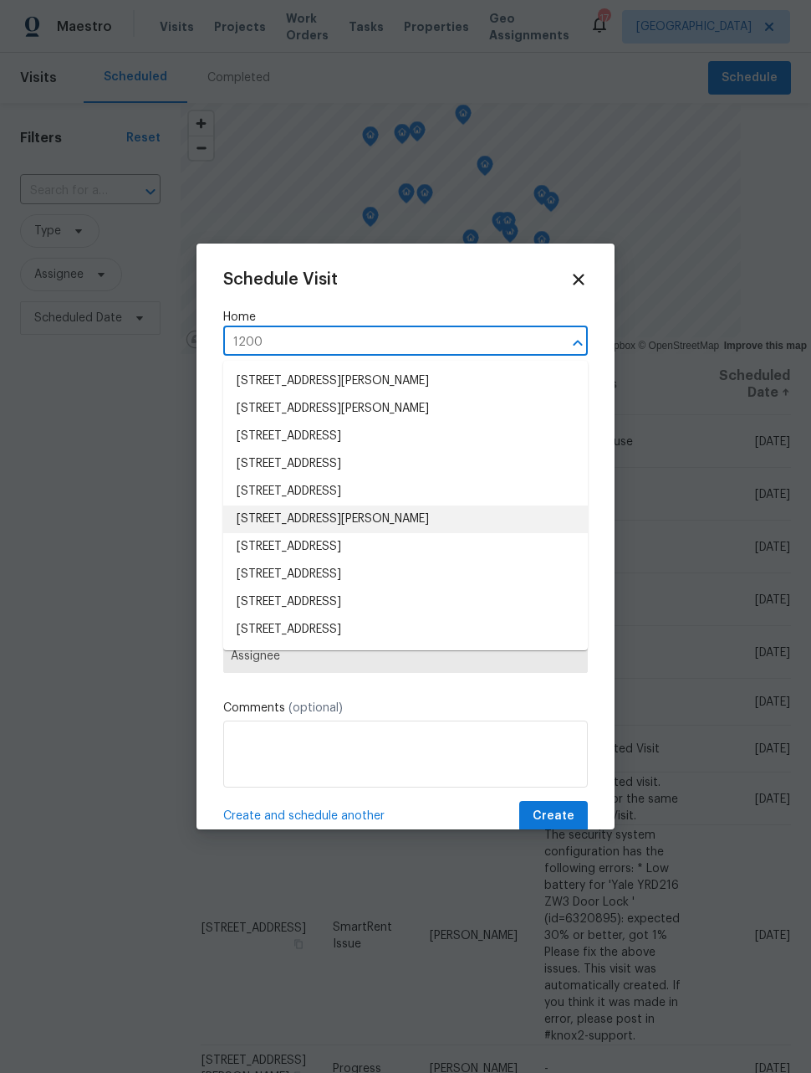
click at [248, 527] on li "1200 Iola St, Aurora, CO 80010" at bounding box center [405, 519] width 365 height 28
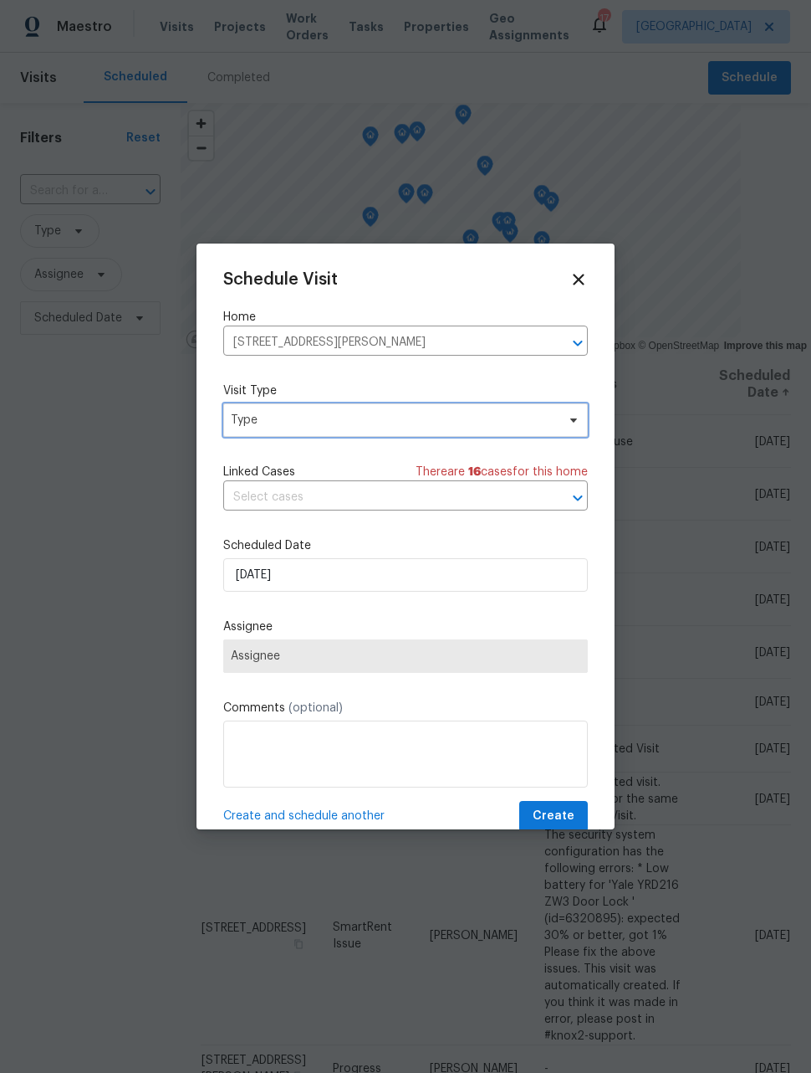
click at [241, 423] on span "Type" at bounding box center [393, 420] width 325 height 17
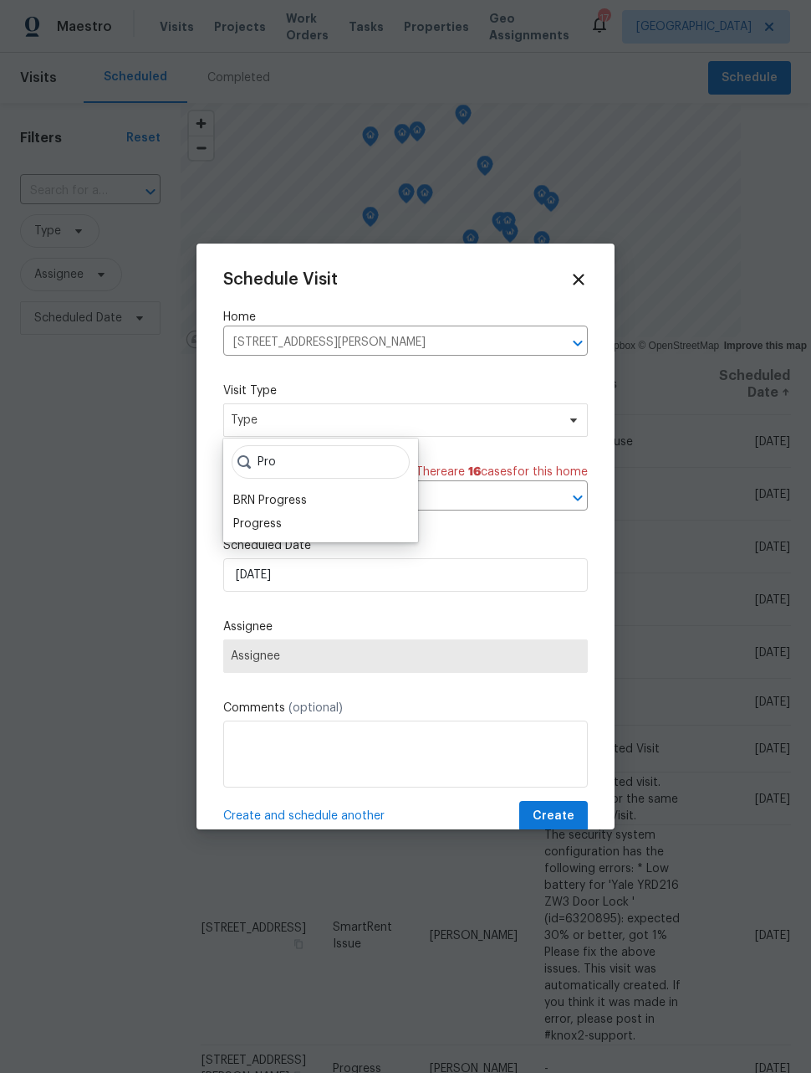
type input "Pro"
click at [279, 523] on div "Progress" at bounding box center [257, 523] width 49 height 17
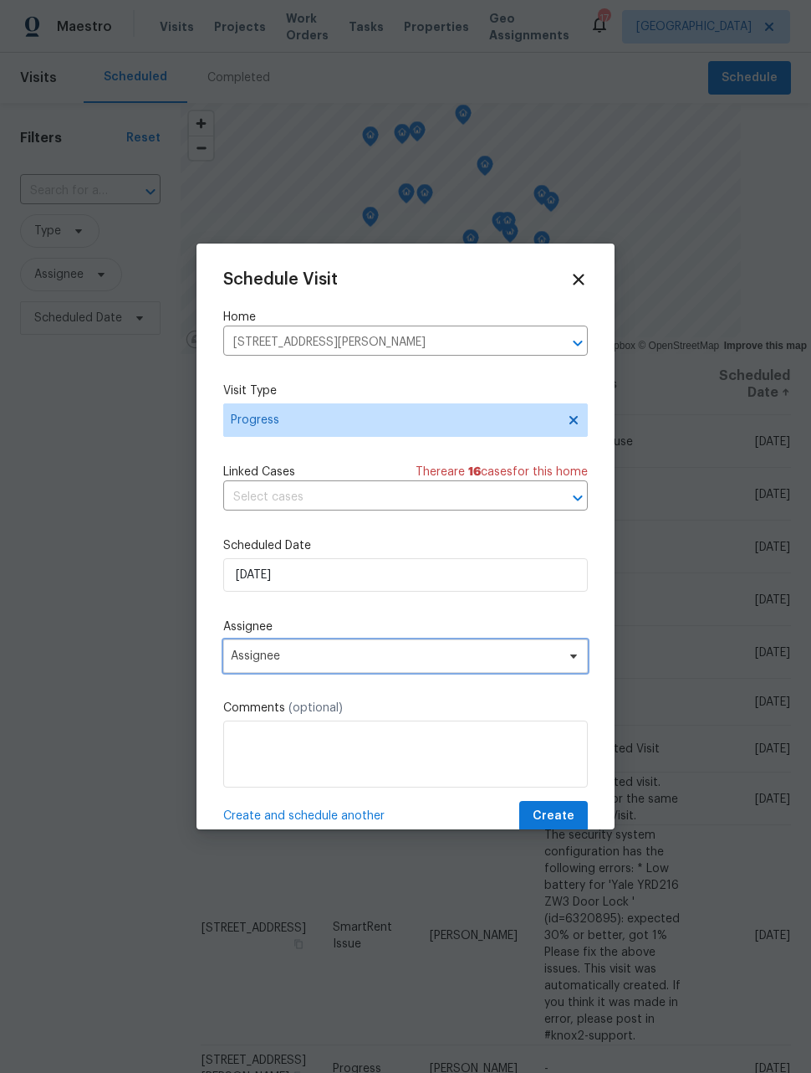
click at [330, 663] on span "Assignee" at bounding box center [395, 655] width 328 height 13
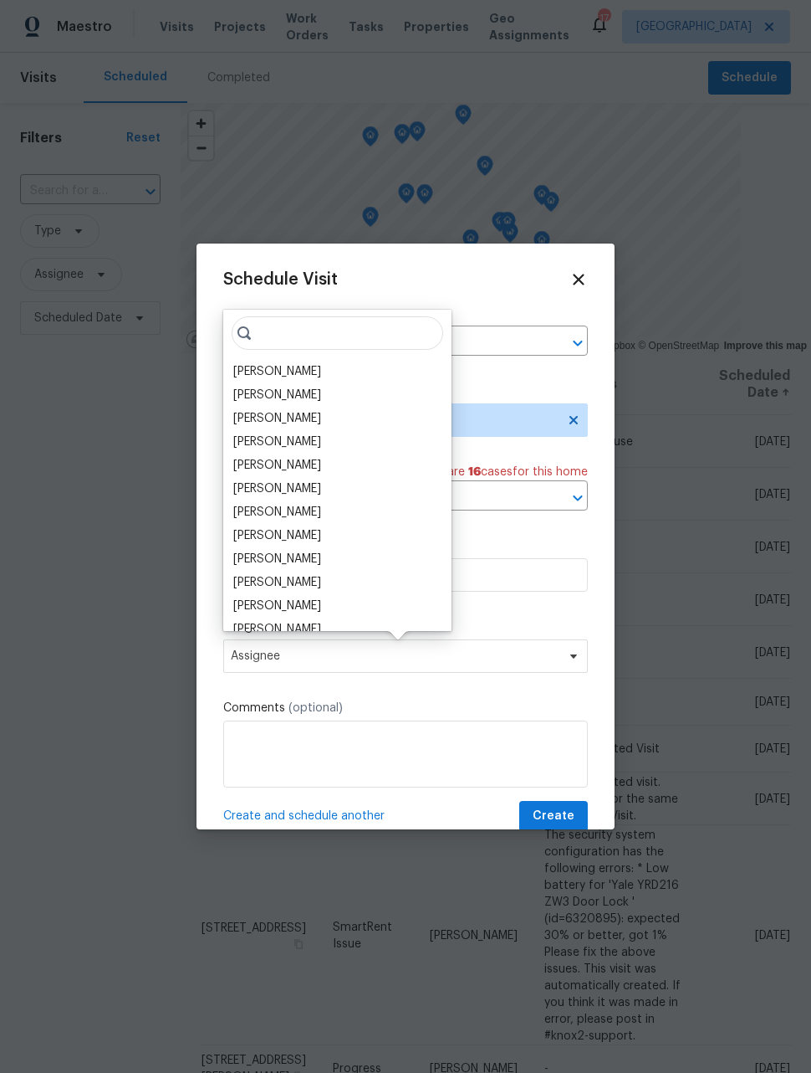
click at [292, 366] on div "[PERSON_NAME]" at bounding box center [277, 371] width 88 height 17
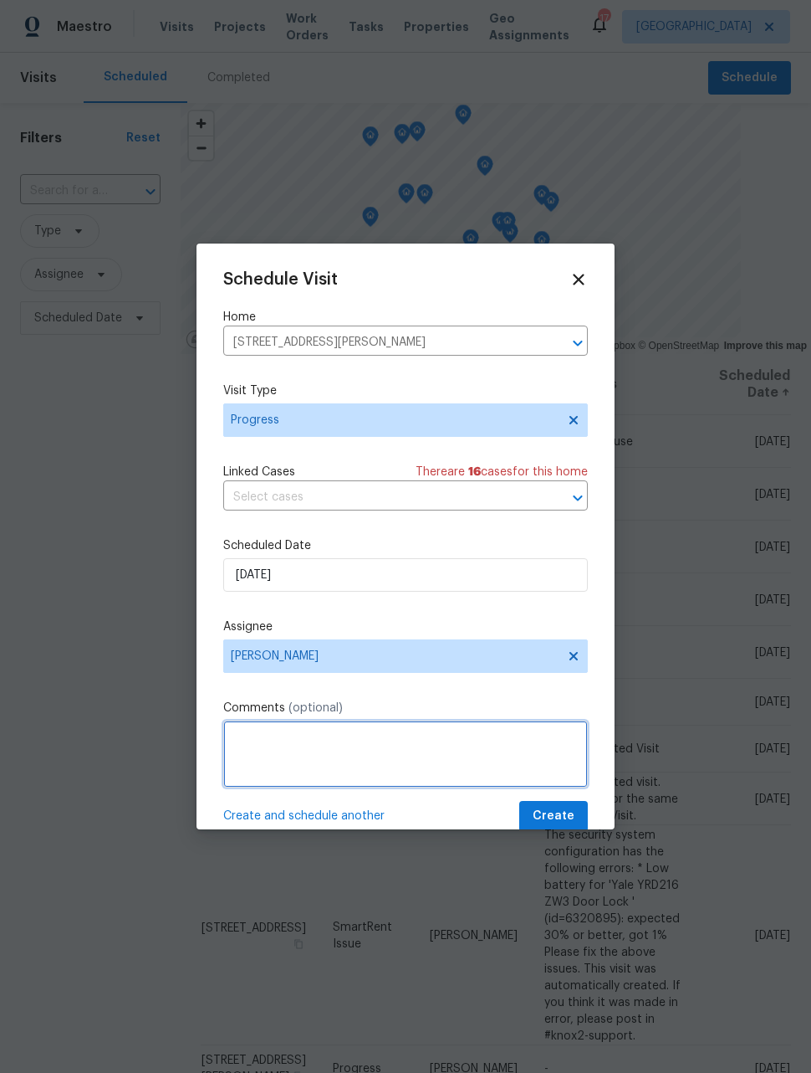
click at [412, 746] on textarea at bounding box center [405, 753] width 365 height 67
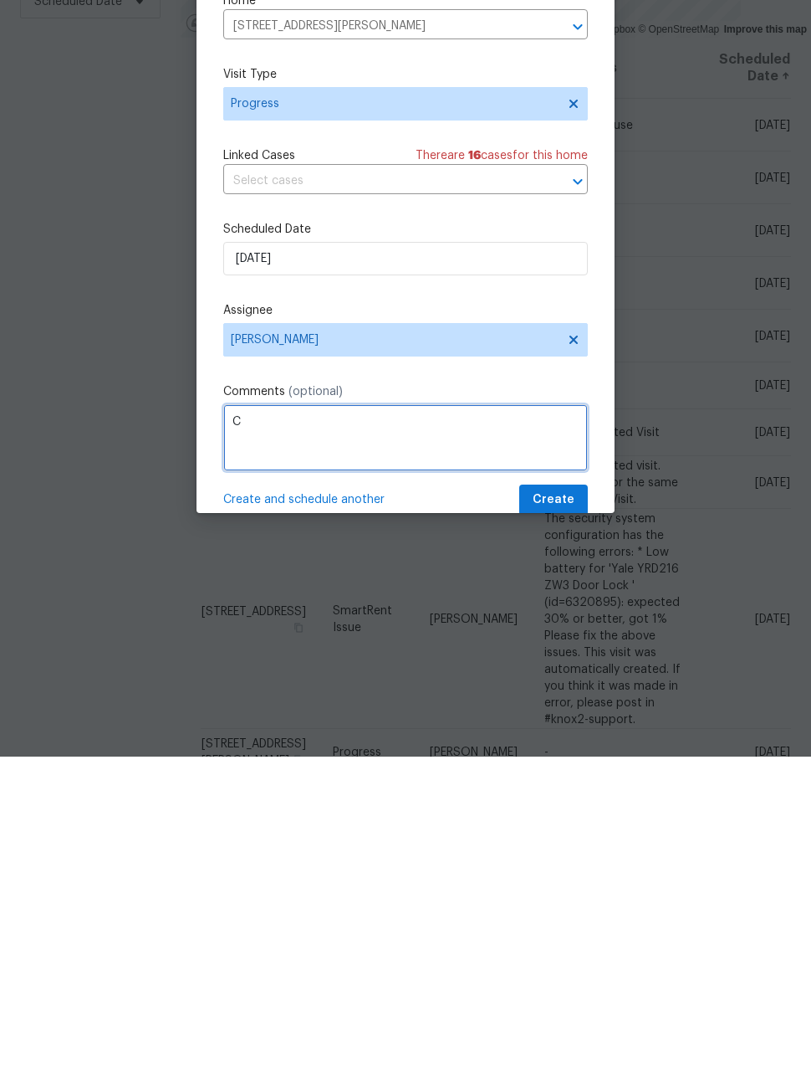
scroll to position [54, 0]
type textarea "Check to see if house has been stocked"
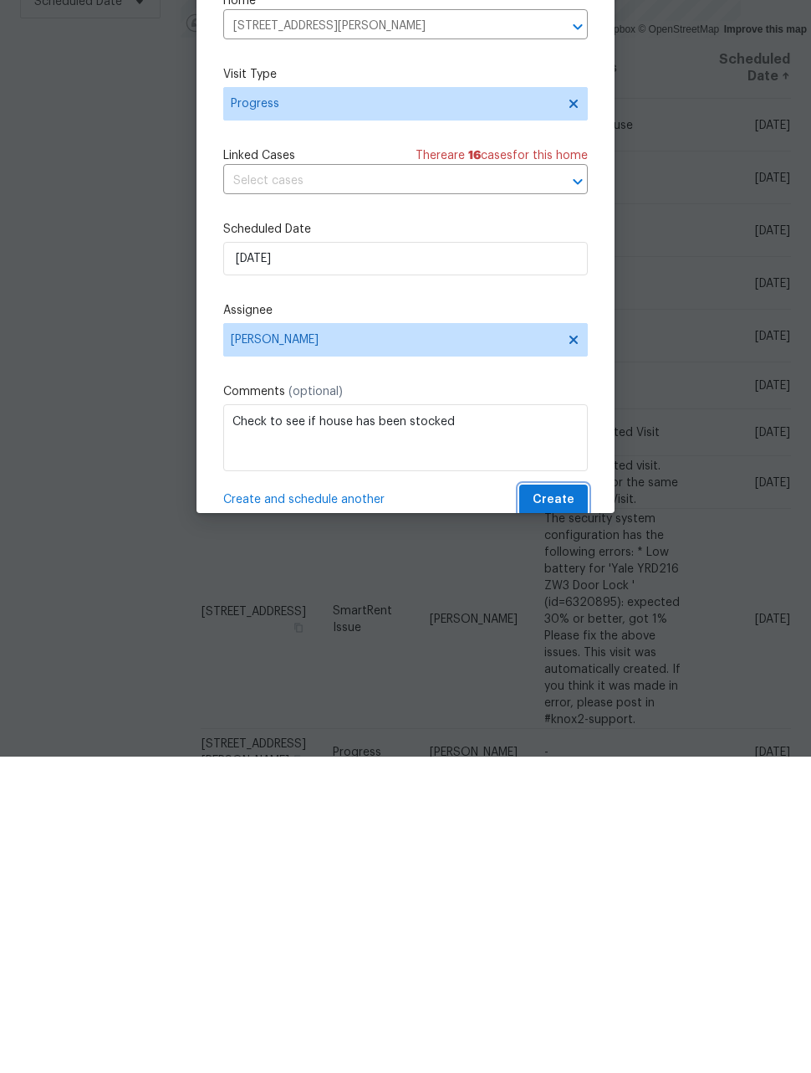
click at [561, 806] on span "Create" at bounding box center [554, 816] width 42 height 21
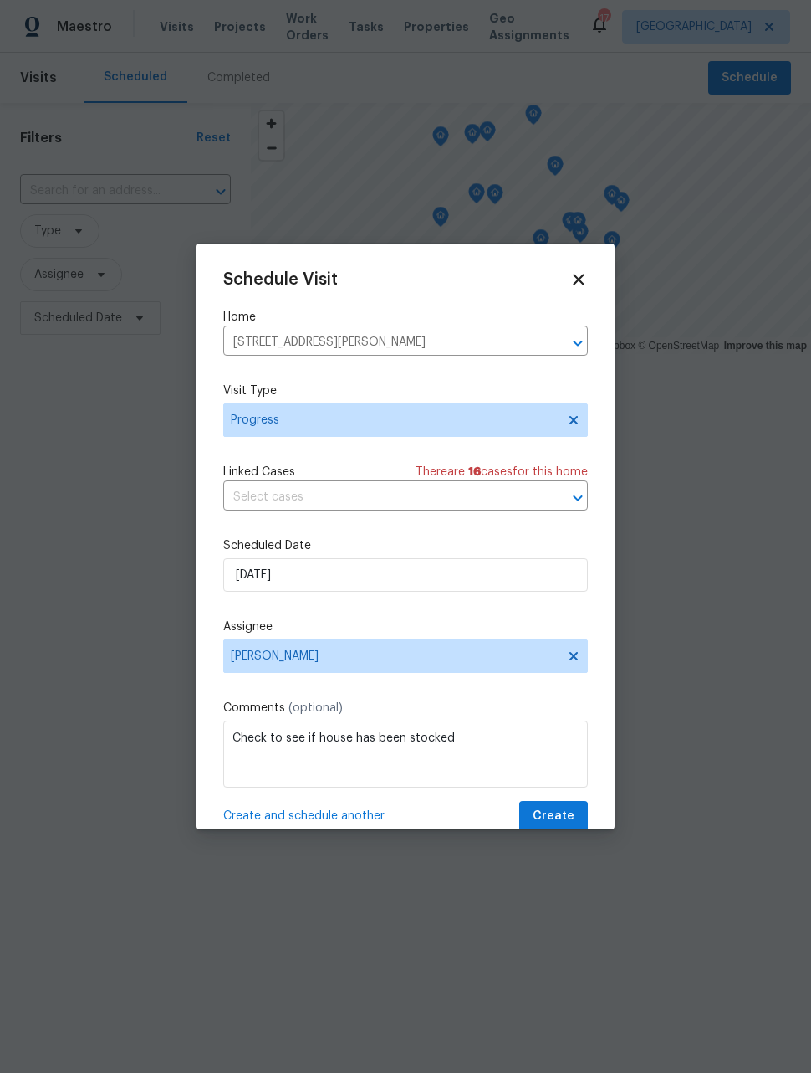
scroll to position [0, 0]
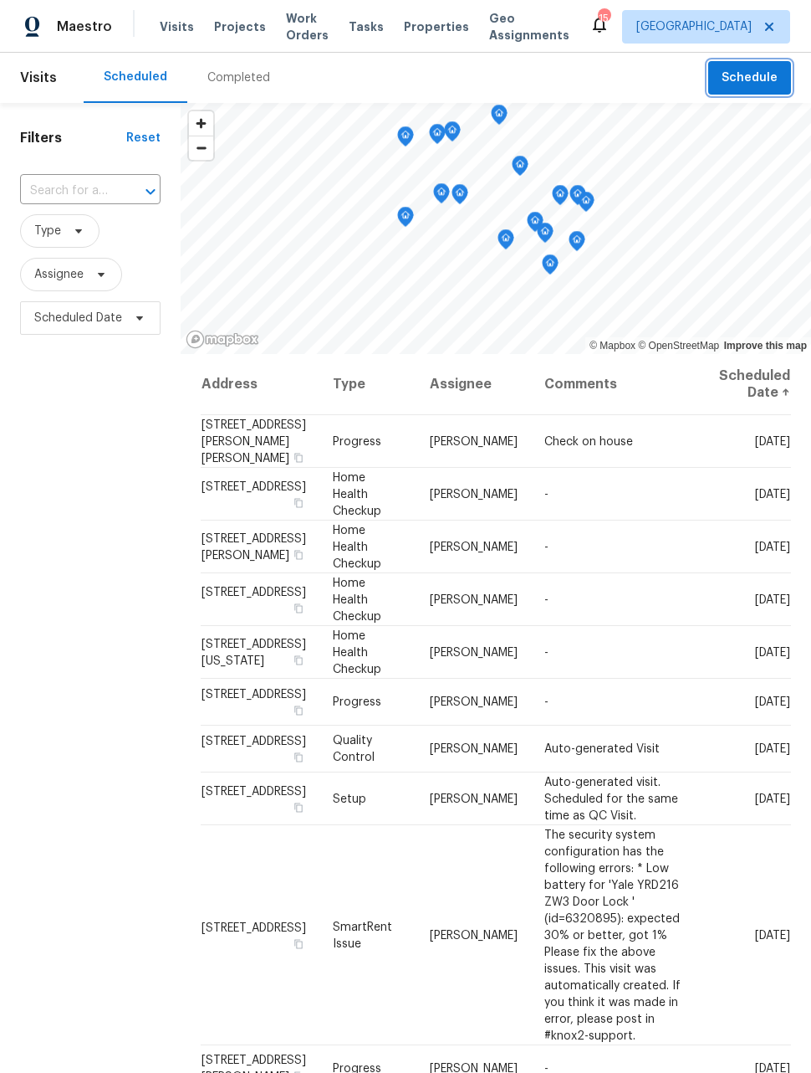
click at [774, 81] on span "Schedule" at bounding box center [750, 78] width 56 height 21
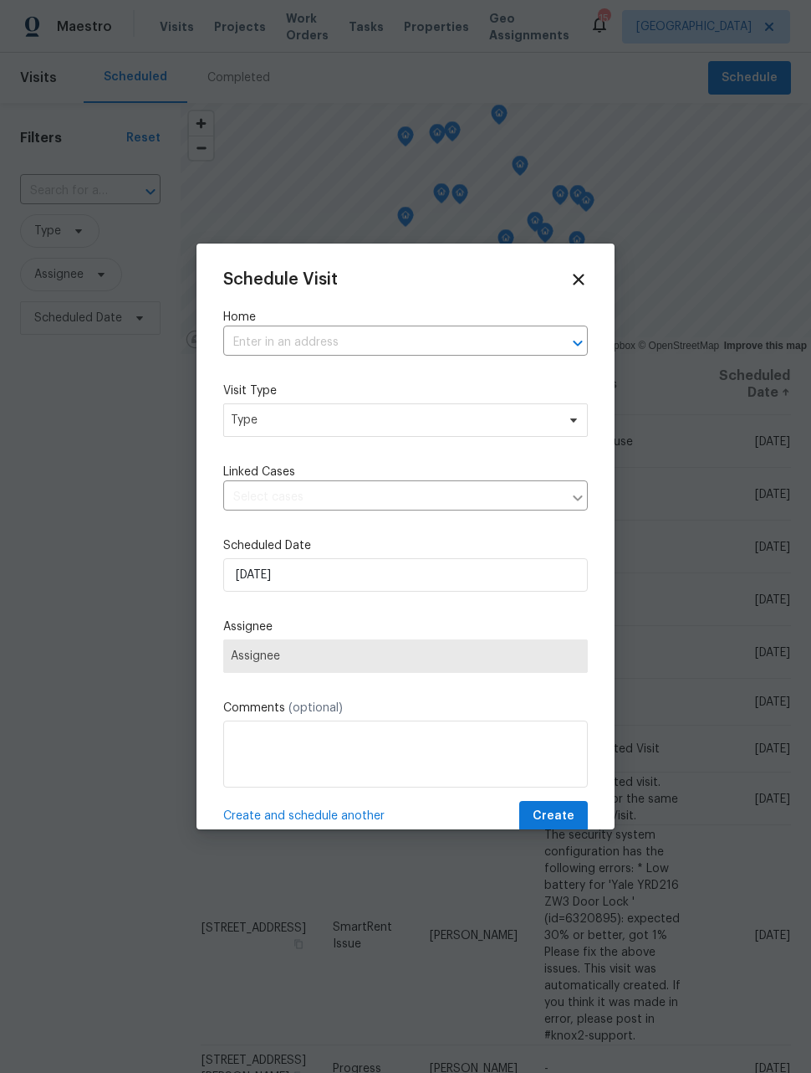
click at [405, 345] on input "text" at bounding box center [382, 343] width 318 height 26
type input "walden"
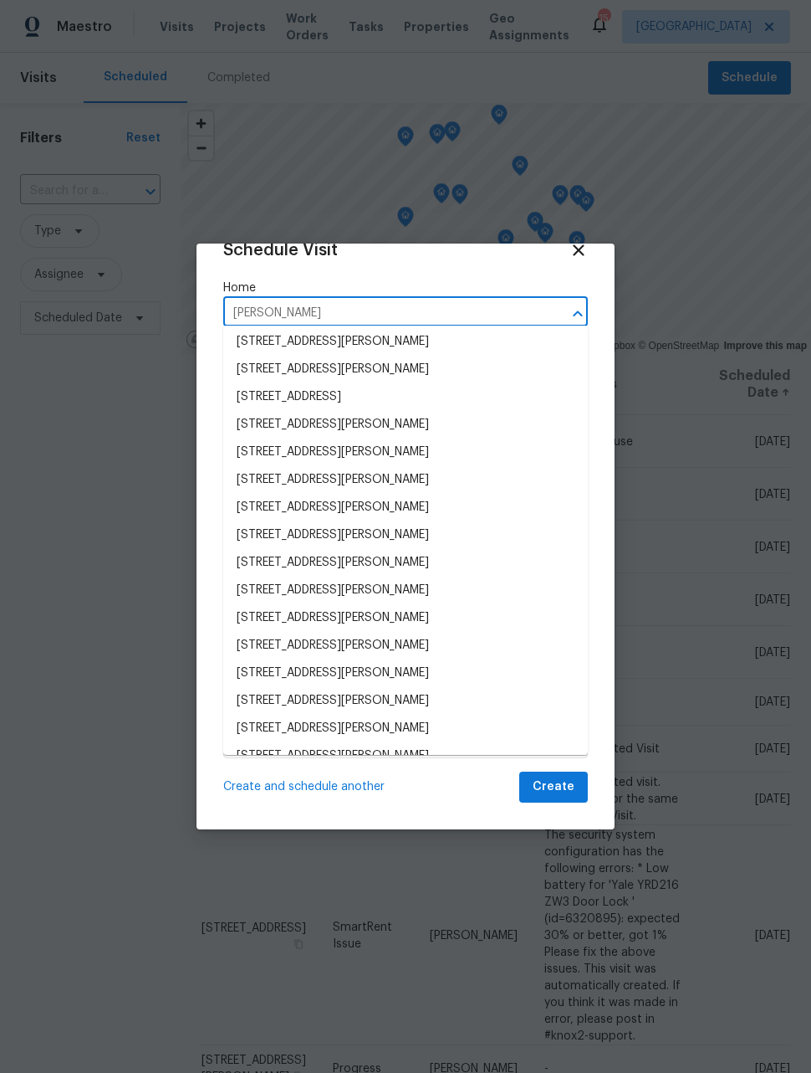
scroll to position [32, 0]
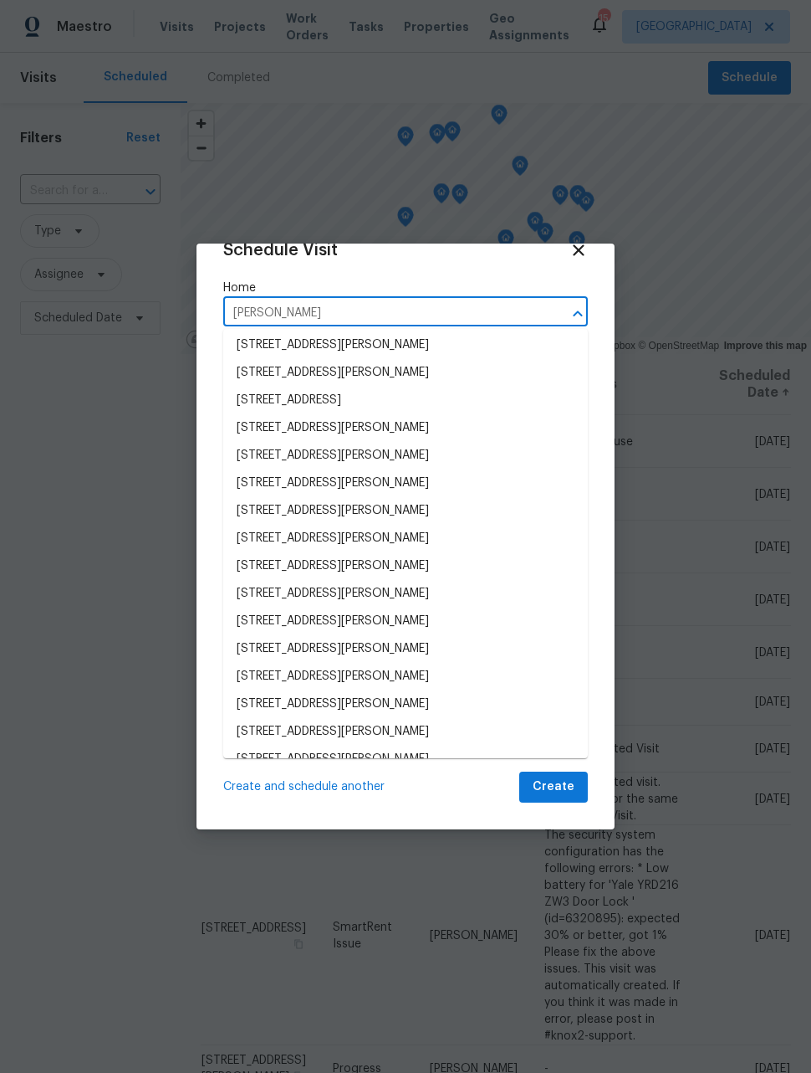
click at [471, 737] on li "1059 S Walden Way Apt 155, Aurora, CO 80017" at bounding box center [405, 732] width 365 height 28
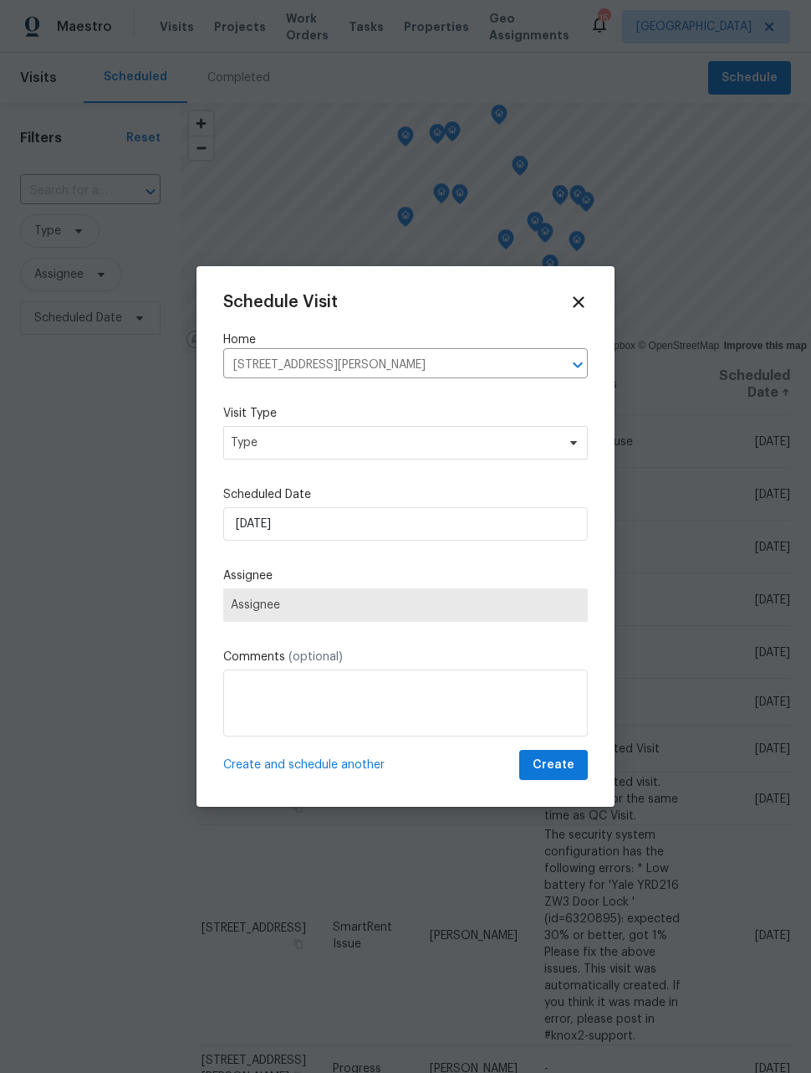
scroll to position [0, 0]
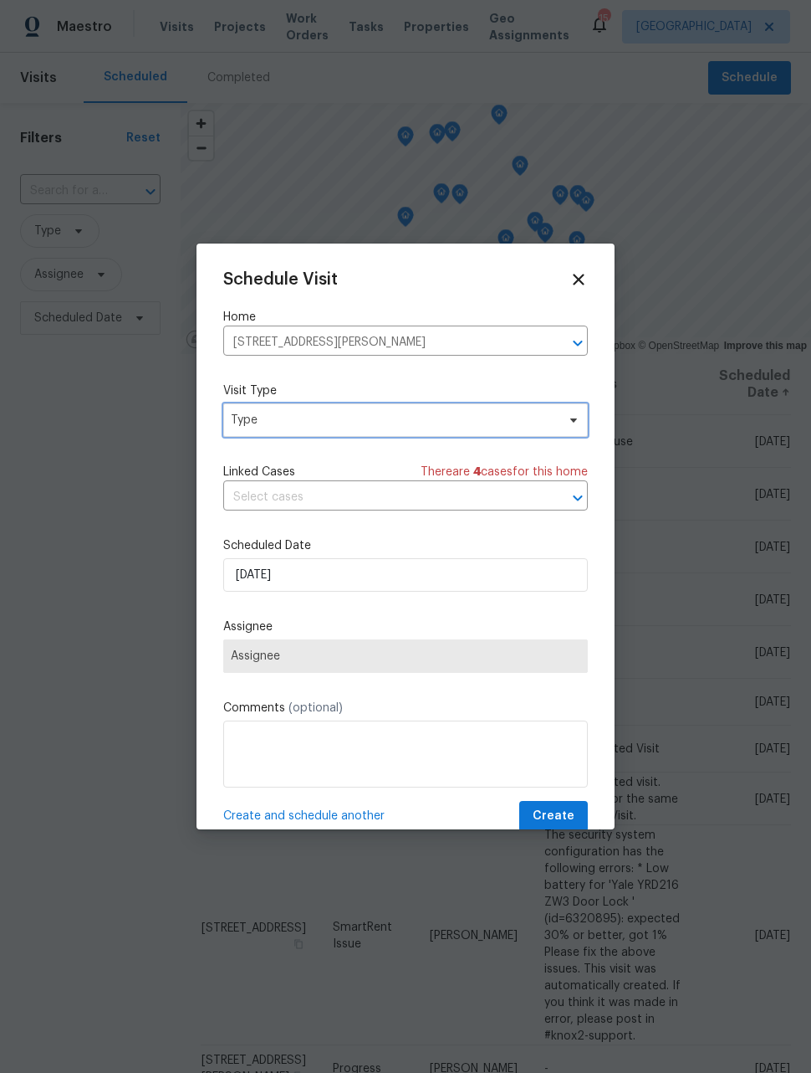
click at [417, 427] on span "Type" at bounding box center [393, 420] width 325 height 17
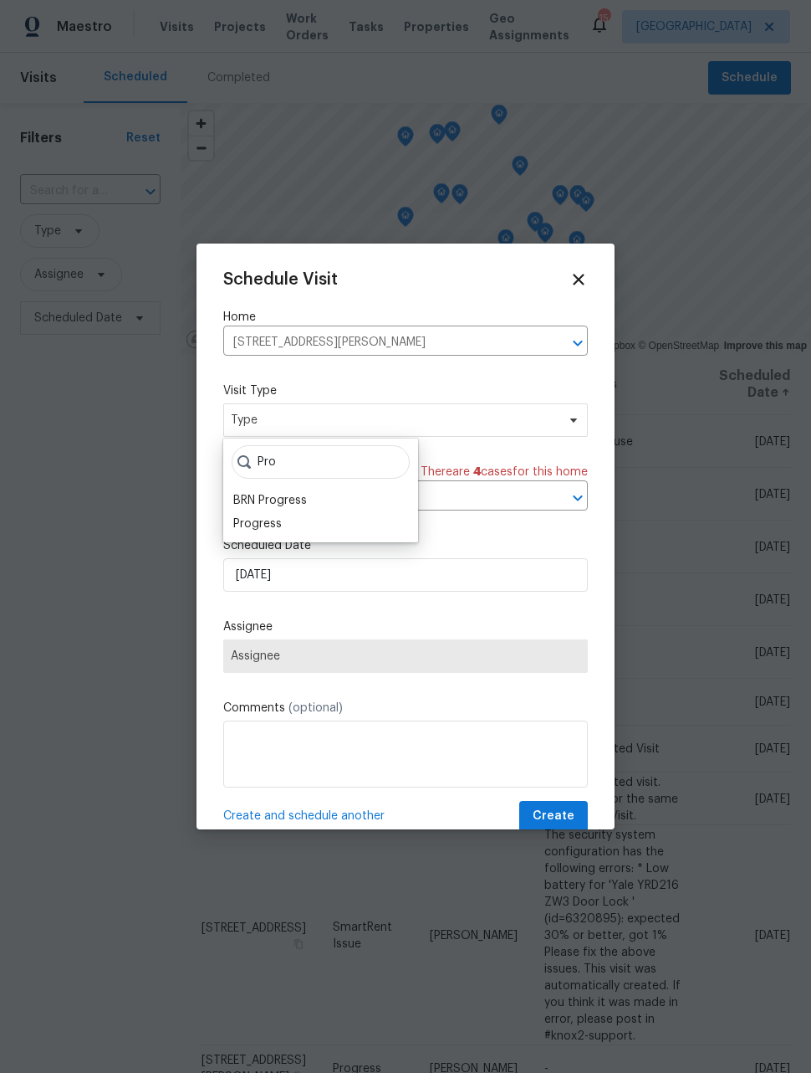
type input "Pro"
click at [275, 525] on div "Progress" at bounding box center [257, 523] width 49 height 17
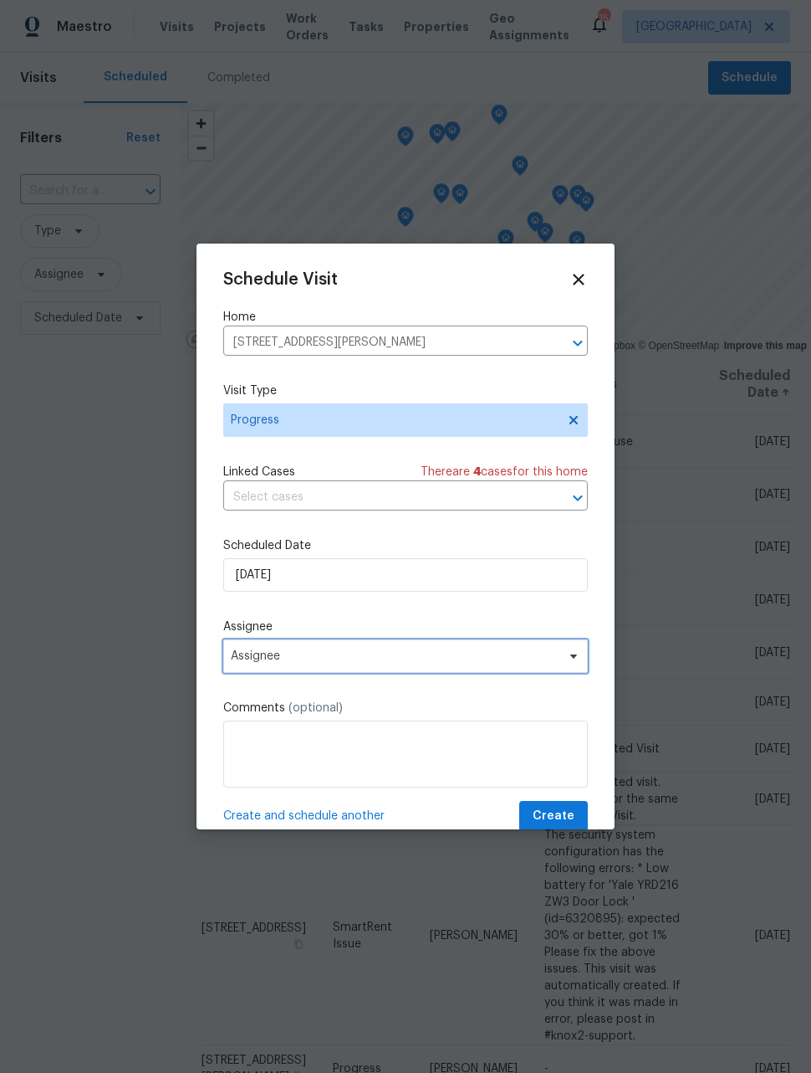
click at [332, 663] on span "Assignee" at bounding box center [395, 655] width 328 height 13
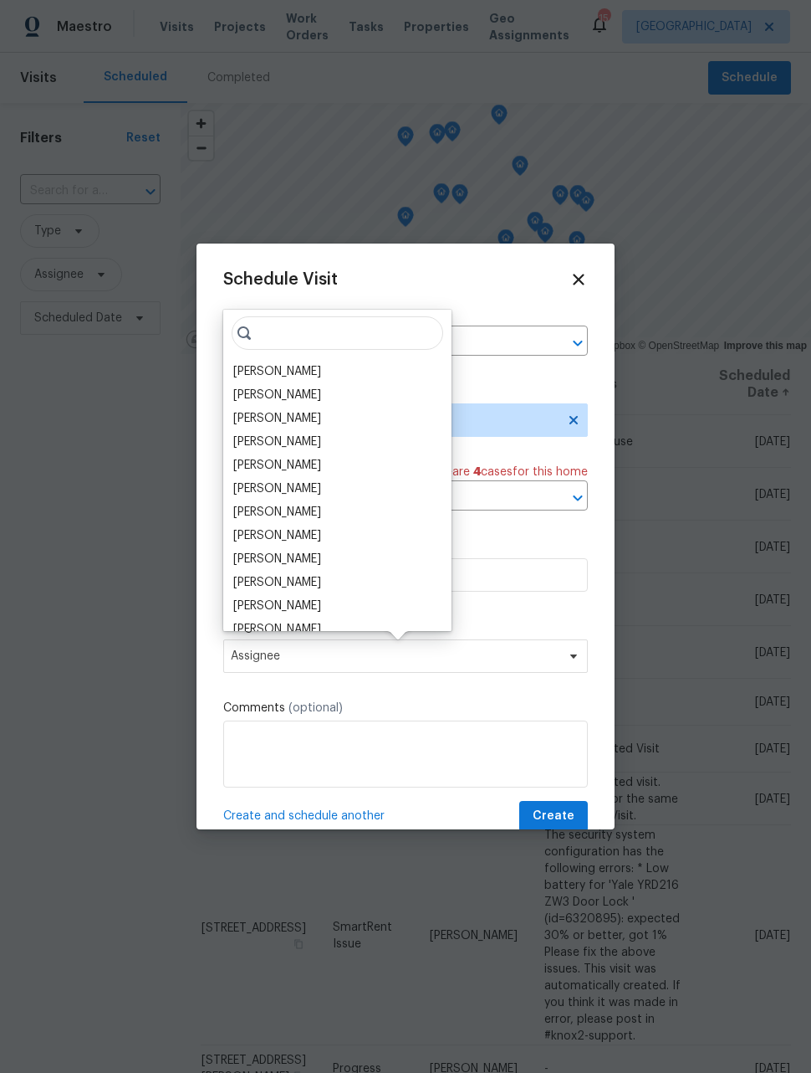
click at [290, 373] on div "[PERSON_NAME]" at bounding box center [277, 371] width 88 height 17
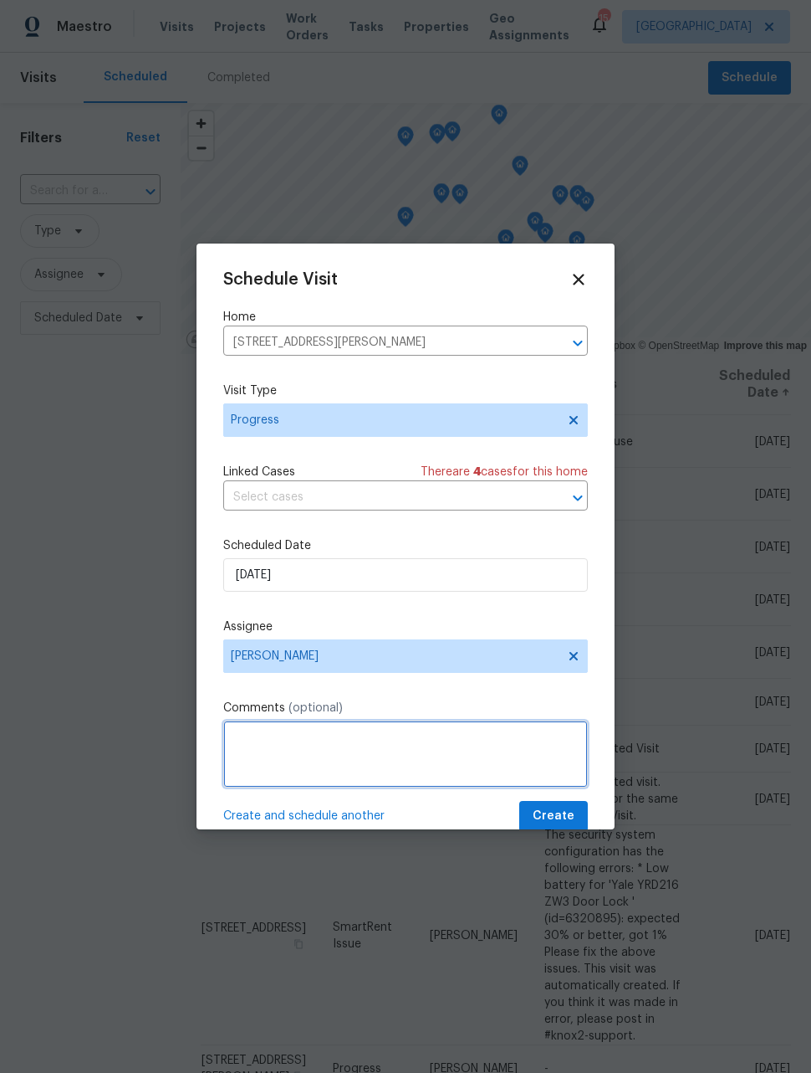
click at [422, 745] on textarea at bounding box center [405, 753] width 365 height 67
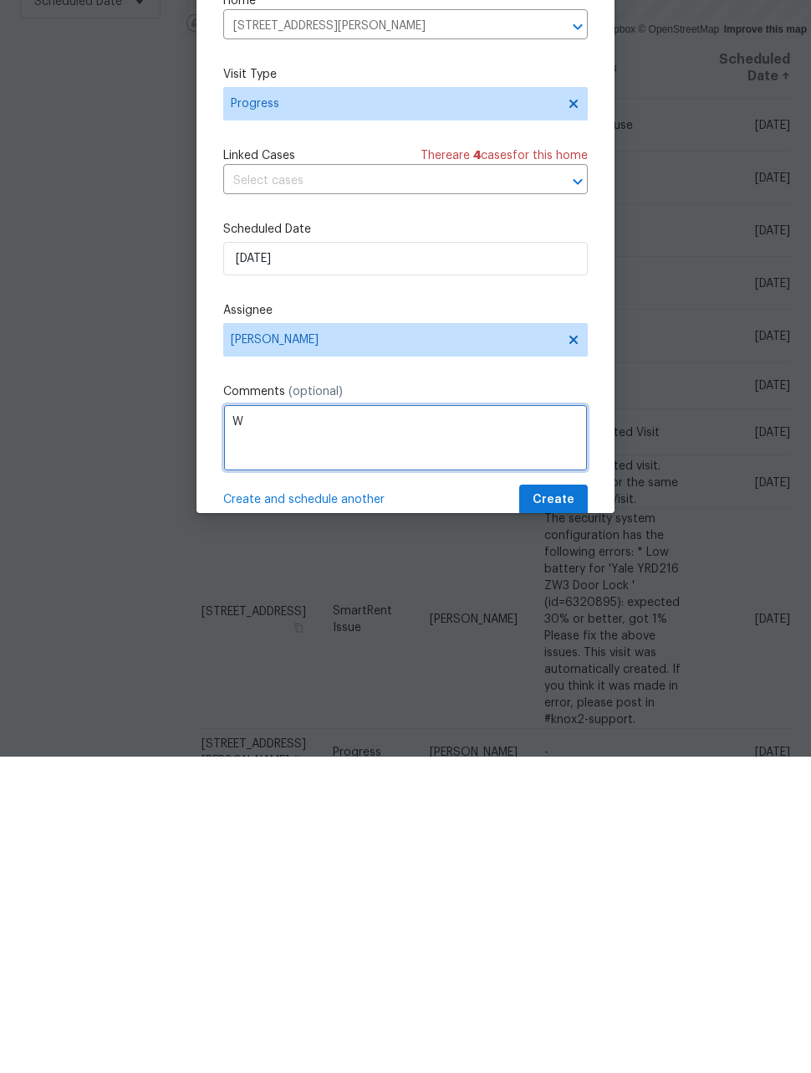
scroll to position [54, 0]
type textarea "Walk job with GC"
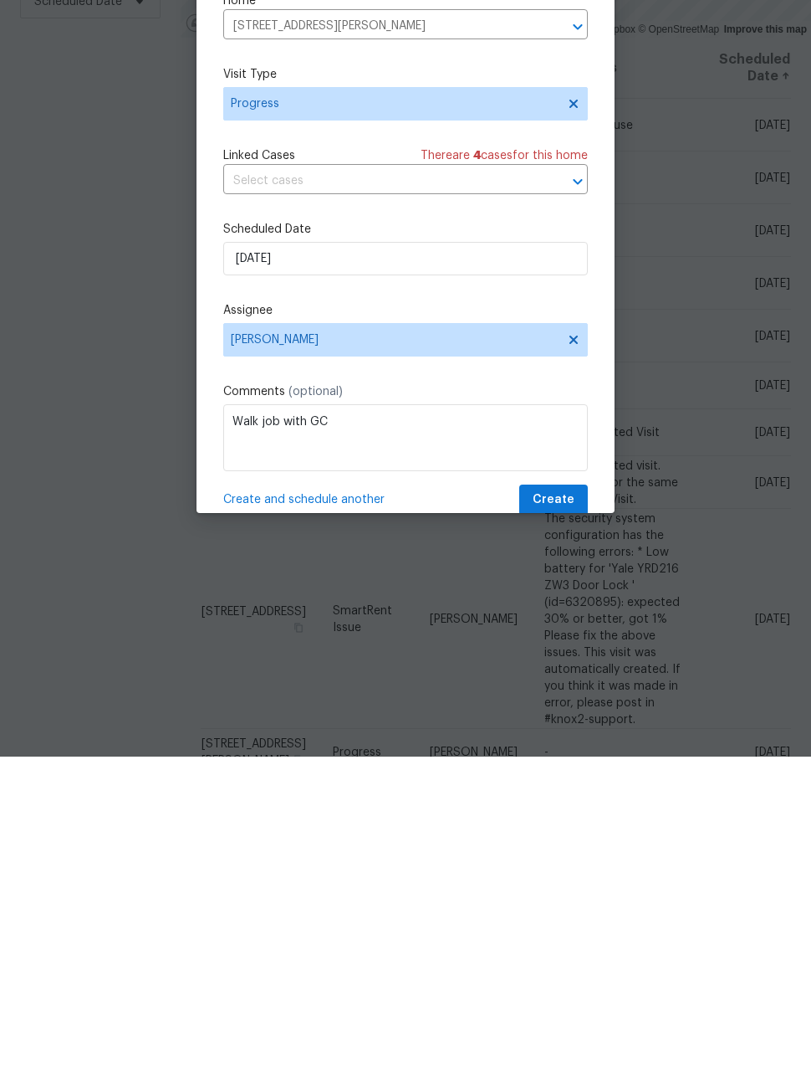
click at [333, 807] on span "Create and schedule another" at bounding box center [303, 815] width 161 height 17
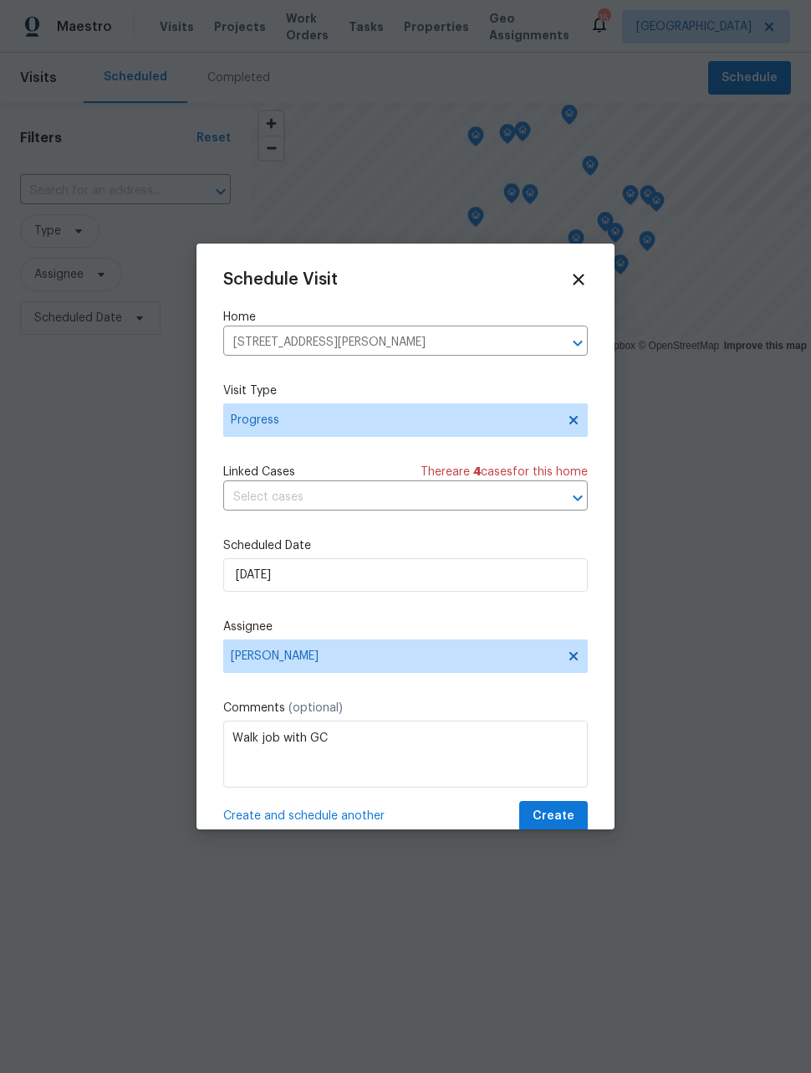
scroll to position [0, 0]
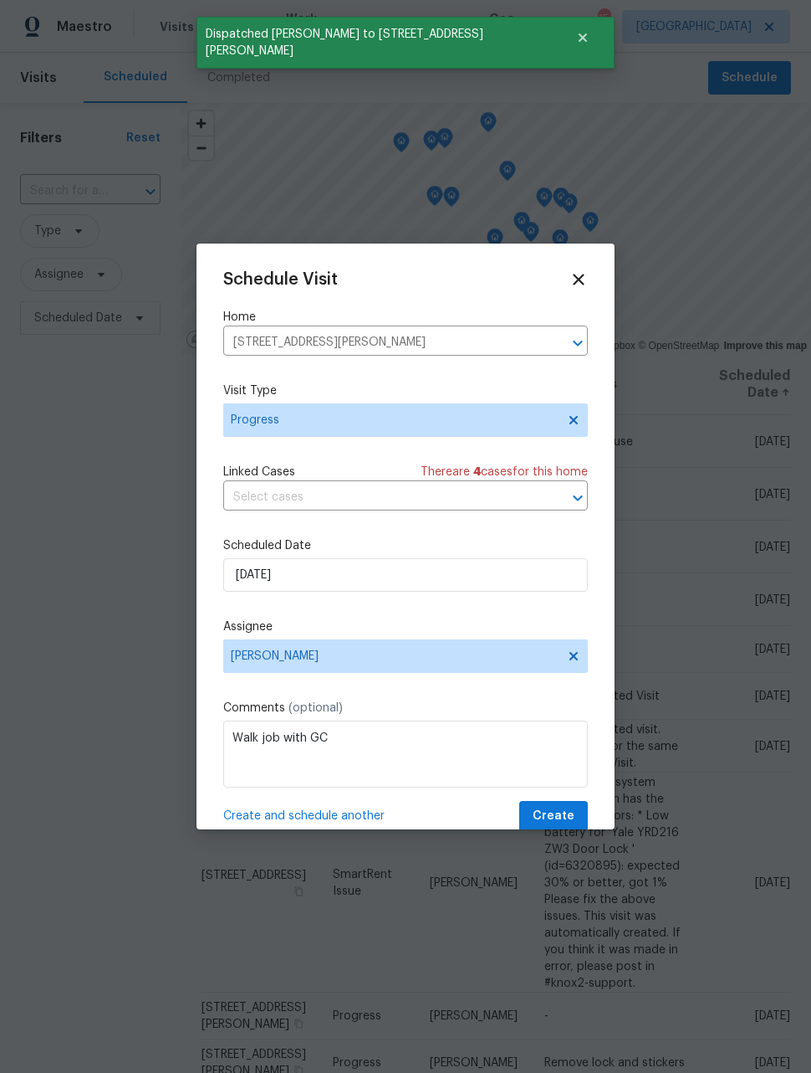
click at [562, 346] on icon "Clear" at bounding box center [556, 343] width 17 height 17
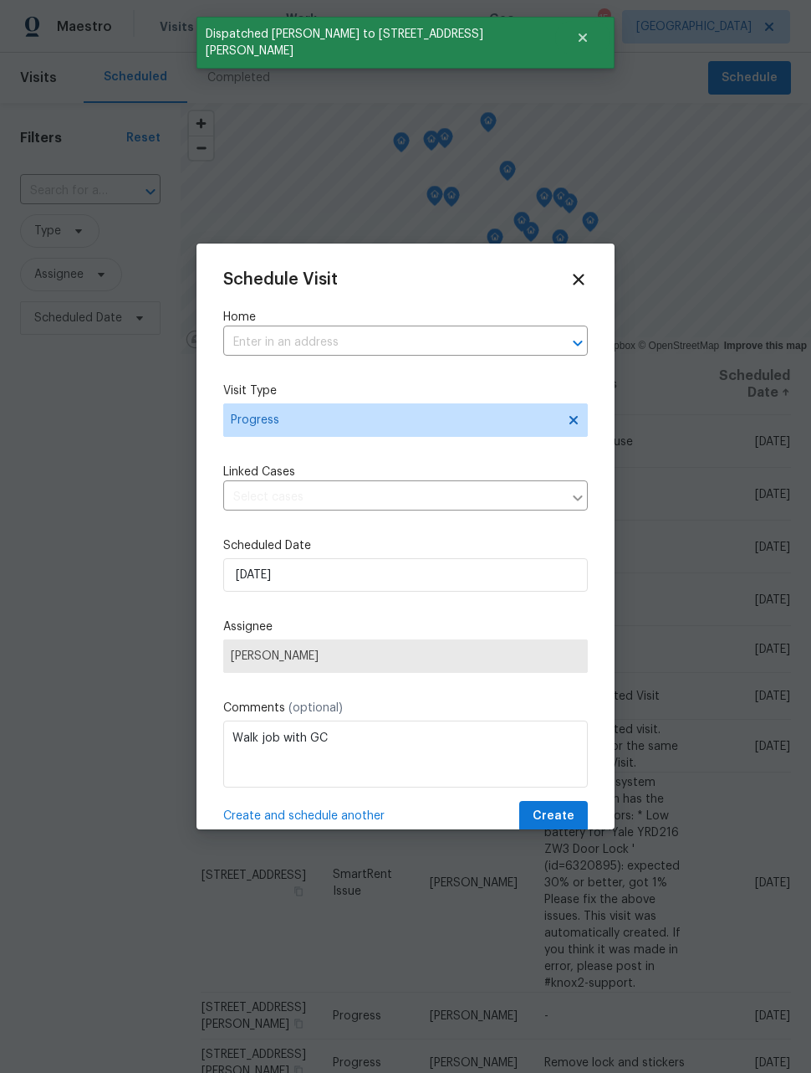
click at [407, 342] on input "text" at bounding box center [382, 343] width 318 height 26
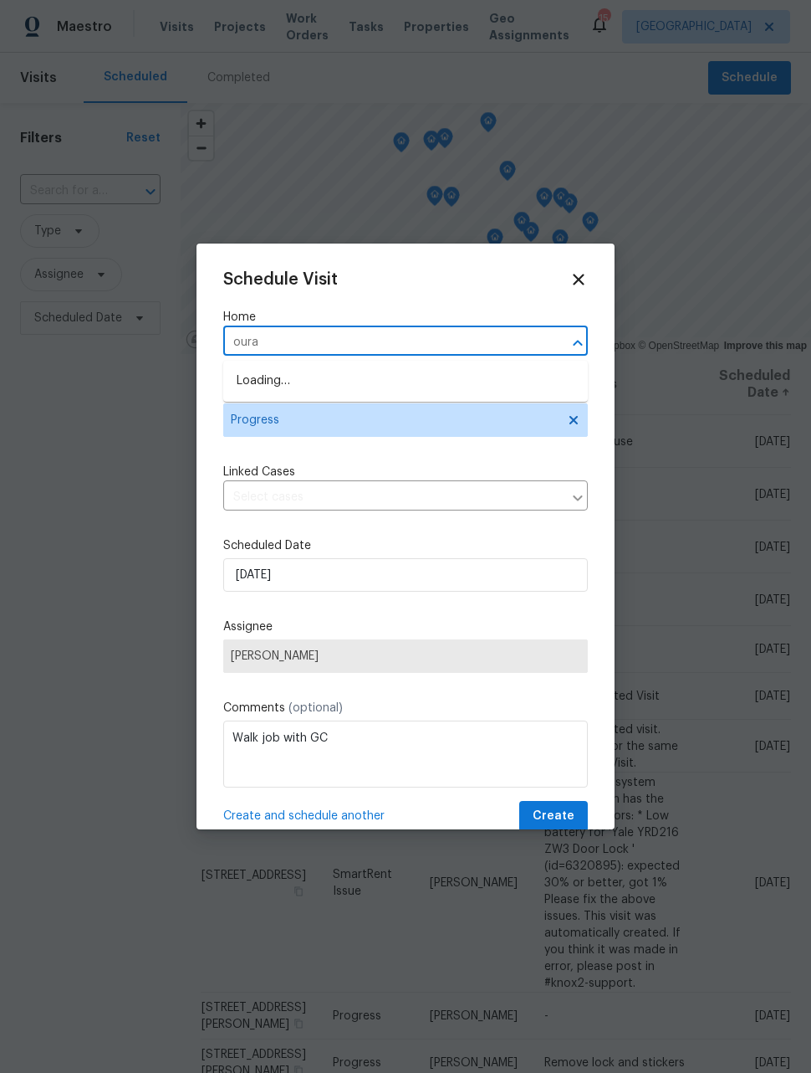
type input "ouray"
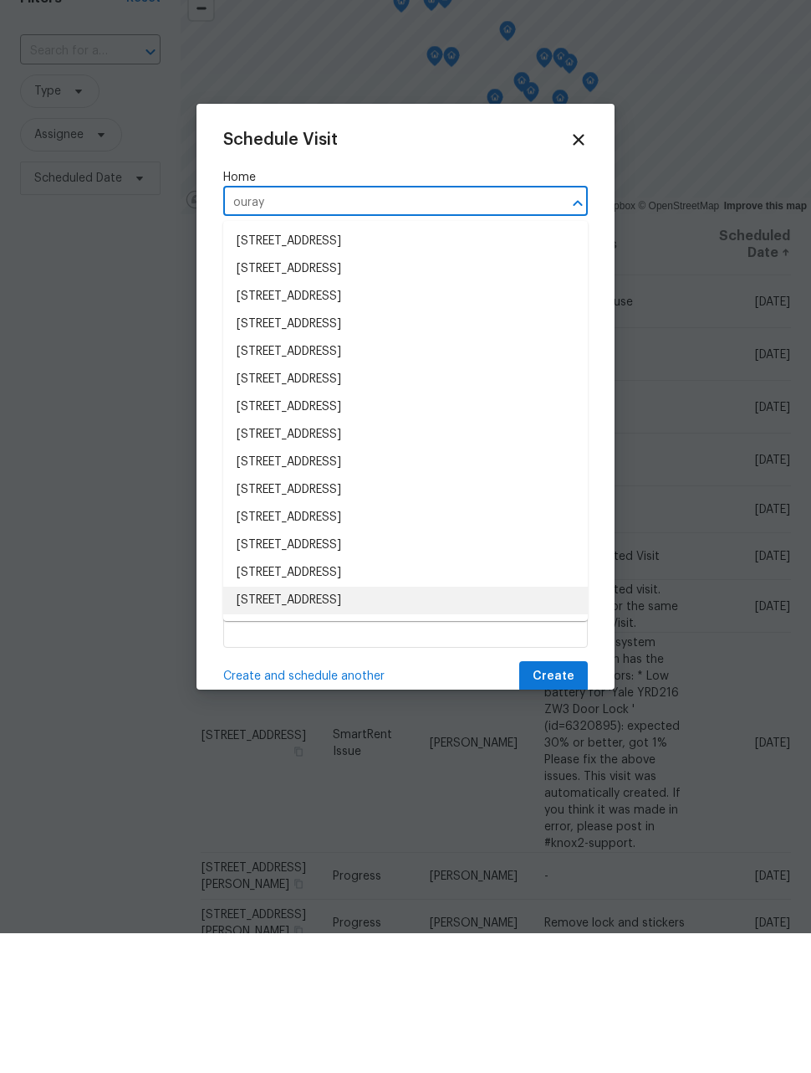
click at [470, 726] on li "2139 S Ouray St, Aurora, CO 80013" at bounding box center [405, 740] width 365 height 28
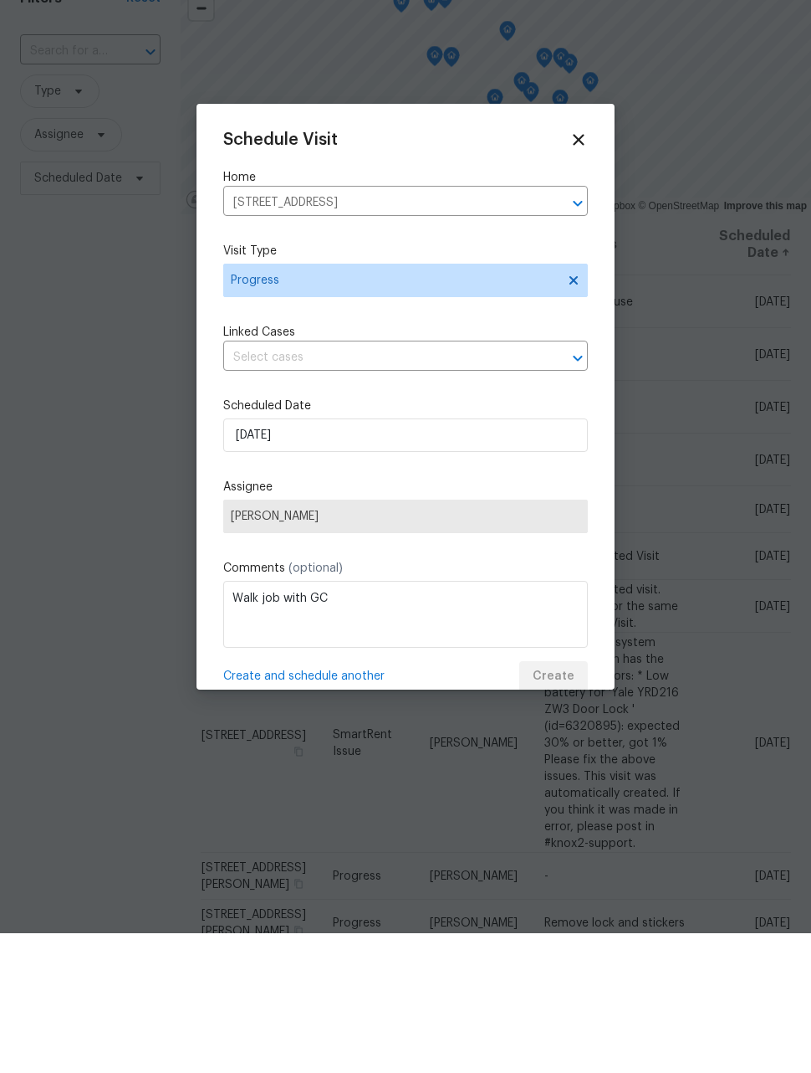
scroll to position [54, 0]
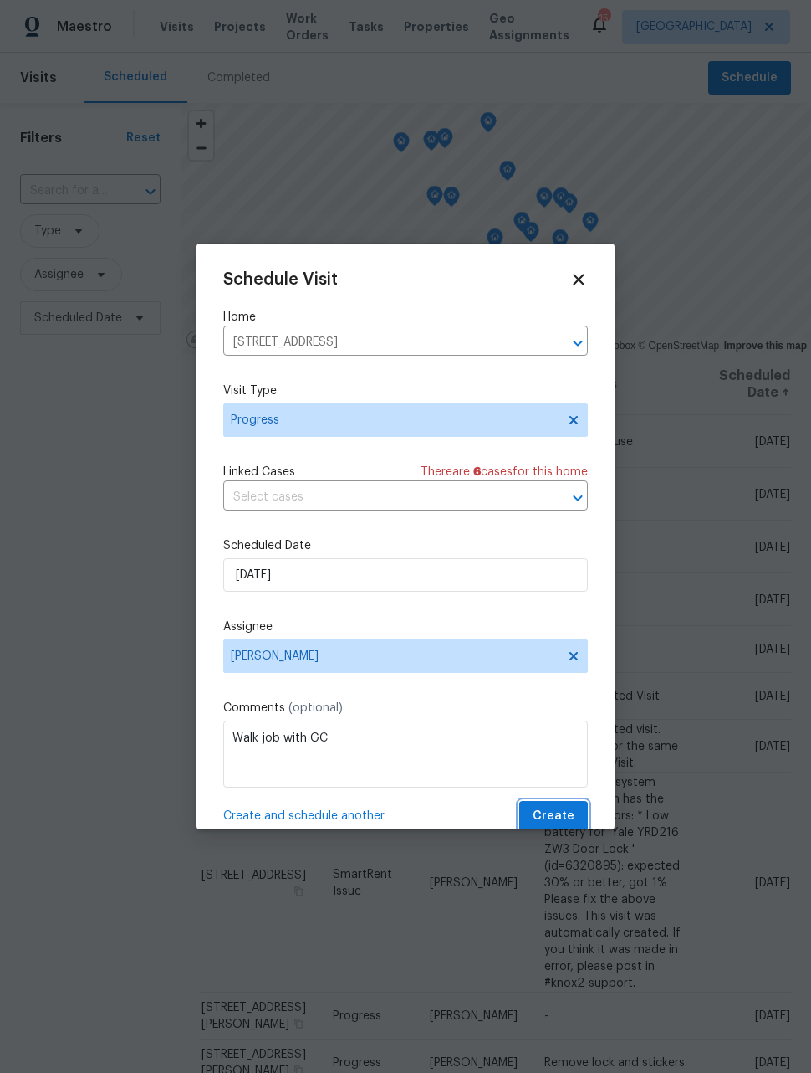
click at [566, 823] on span "Create" at bounding box center [554, 816] width 42 height 21
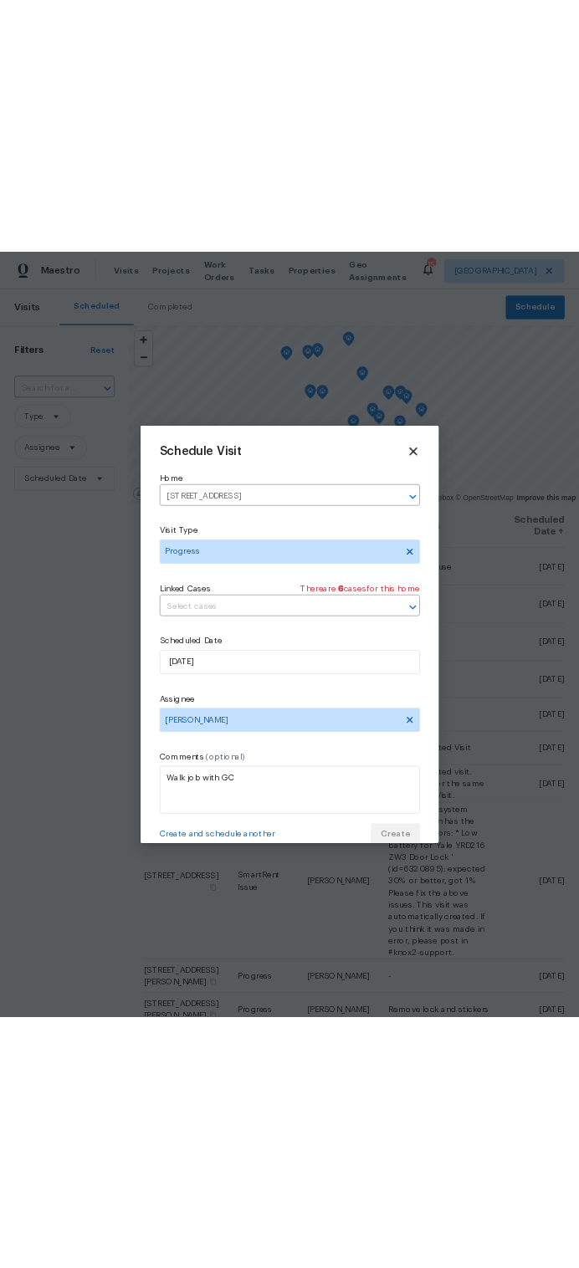
scroll to position [0, 0]
